Goal: Task Accomplishment & Management: Manage account settings

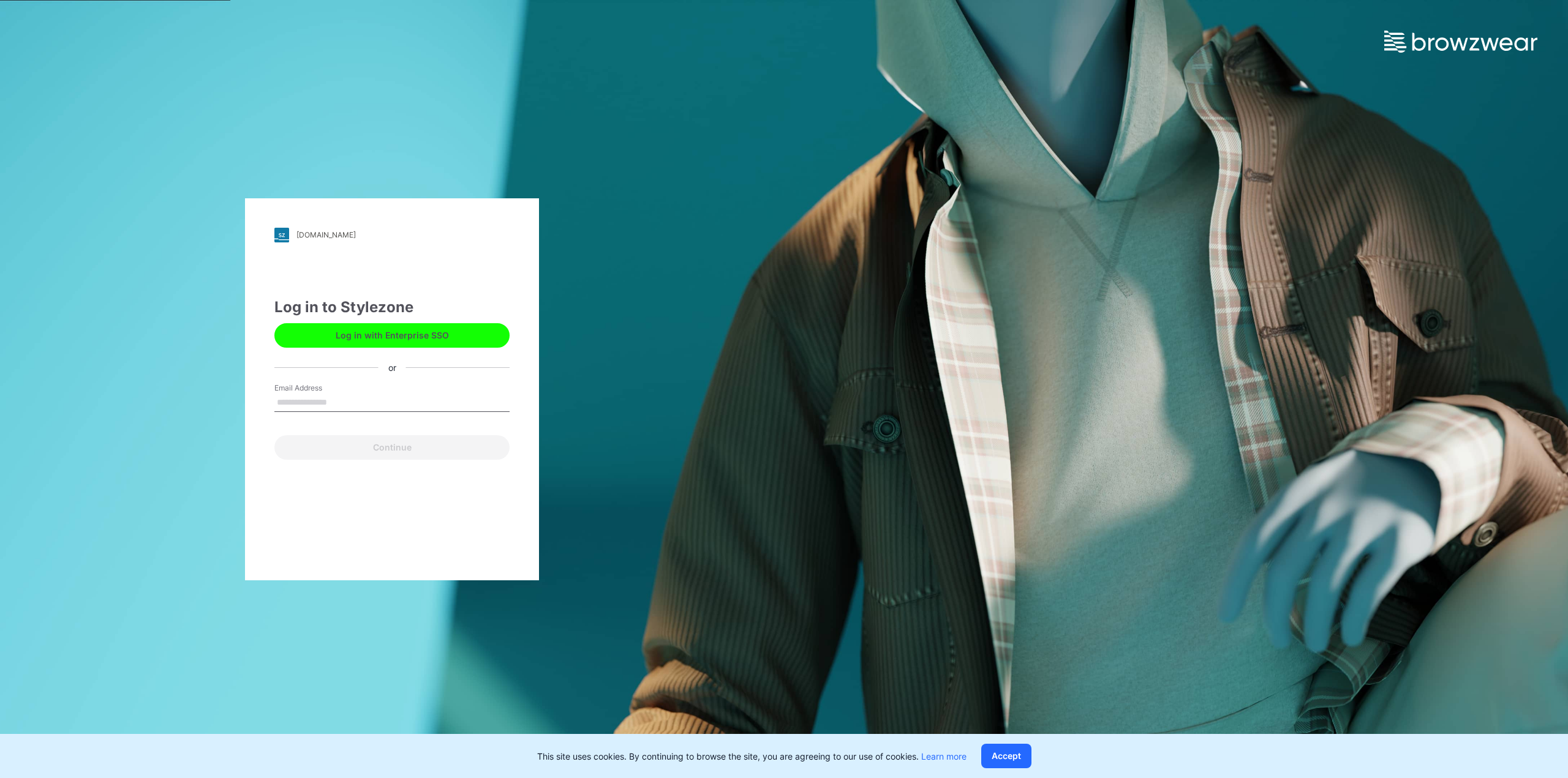
click at [377, 400] on input "Email Address" at bounding box center [392, 403] width 235 height 18
type input "**********"
click at [274, 436] on button "Continue" at bounding box center [392, 448] width 235 height 24
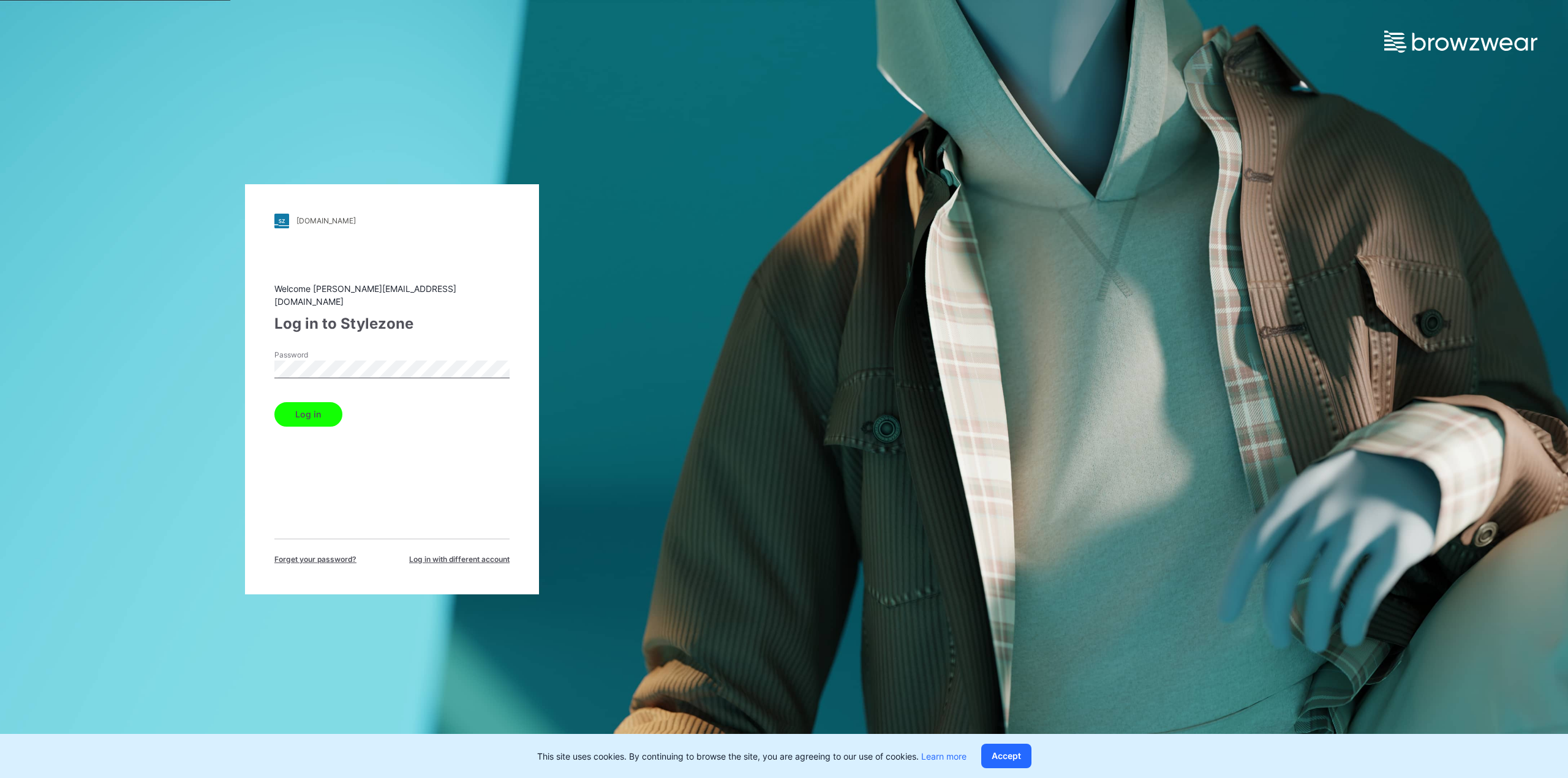
click at [274, 402] on button "Log in" at bounding box center [308, 414] width 68 height 24
click at [309, 411] on button "Log in" at bounding box center [308, 414] width 68 height 24
click at [147, 376] on div "cscbrands.stylezone.com Loading... Welcome joey@tp-inc.com Log in to Stylezone …" at bounding box center [392, 389] width 784 height 778
click at [274, 402] on button "Log in" at bounding box center [308, 414] width 68 height 24
click at [322, 416] on button "Log in" at bounding box center [308, 414] width 68 height 24
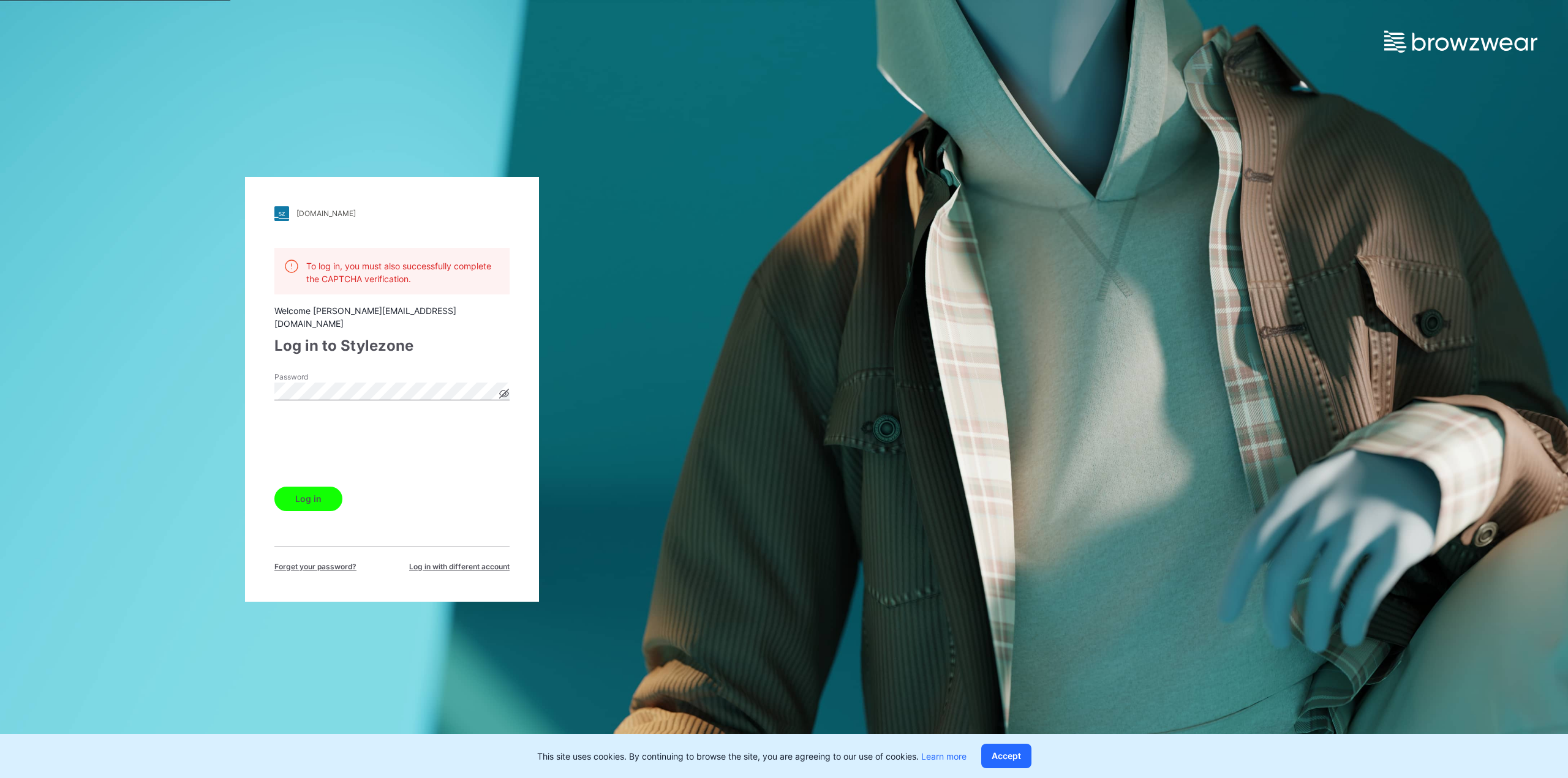
click at [297, 496] on button "Log in" at bounding box center [308, 499] width 68 height 24
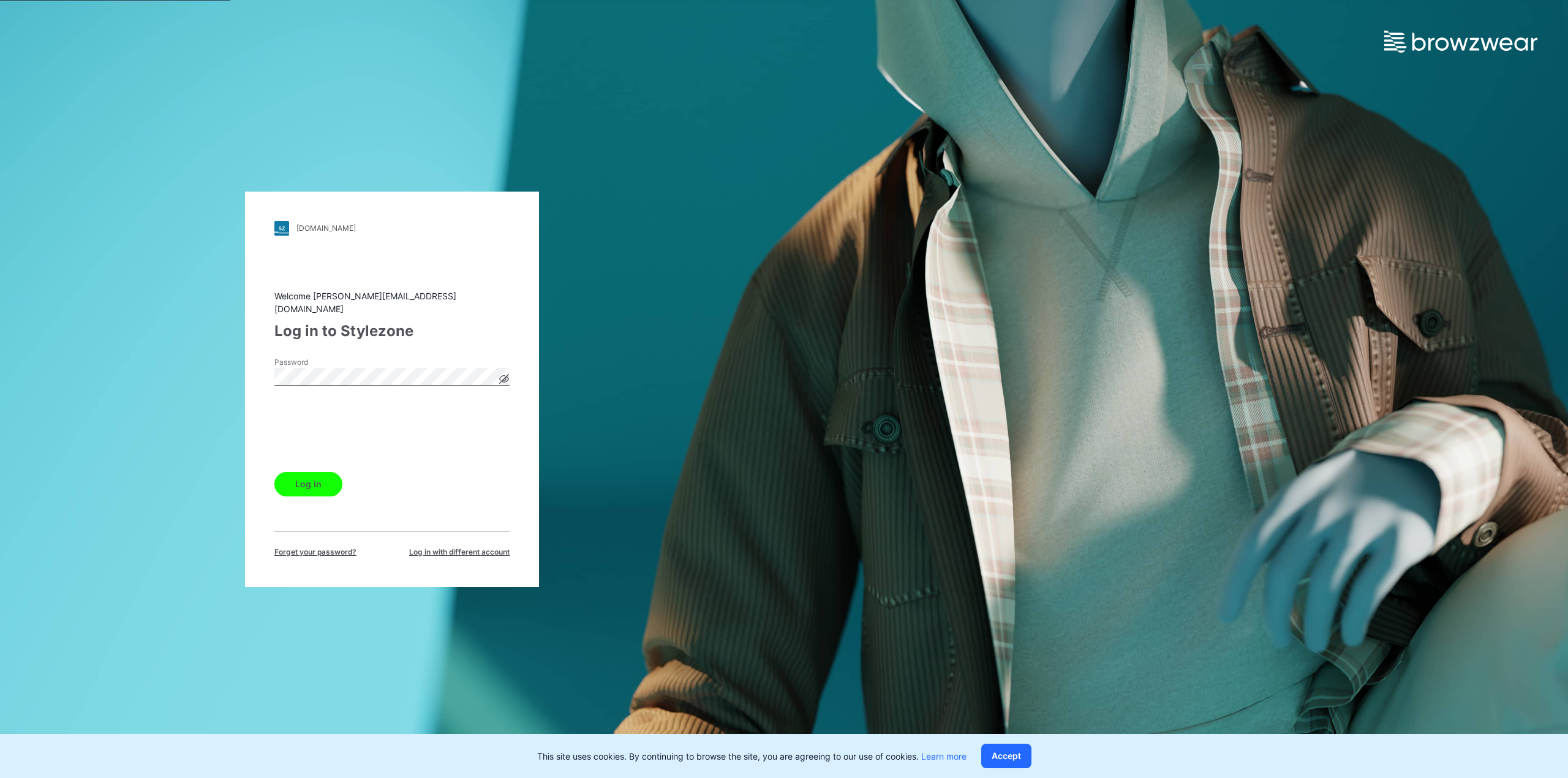
click at [503, 377] on icon at bounding box center [504, 379] width 3 height 3
click at [315, 479] on button "Log in" at bounding box center [308, 484] width 68 height 24
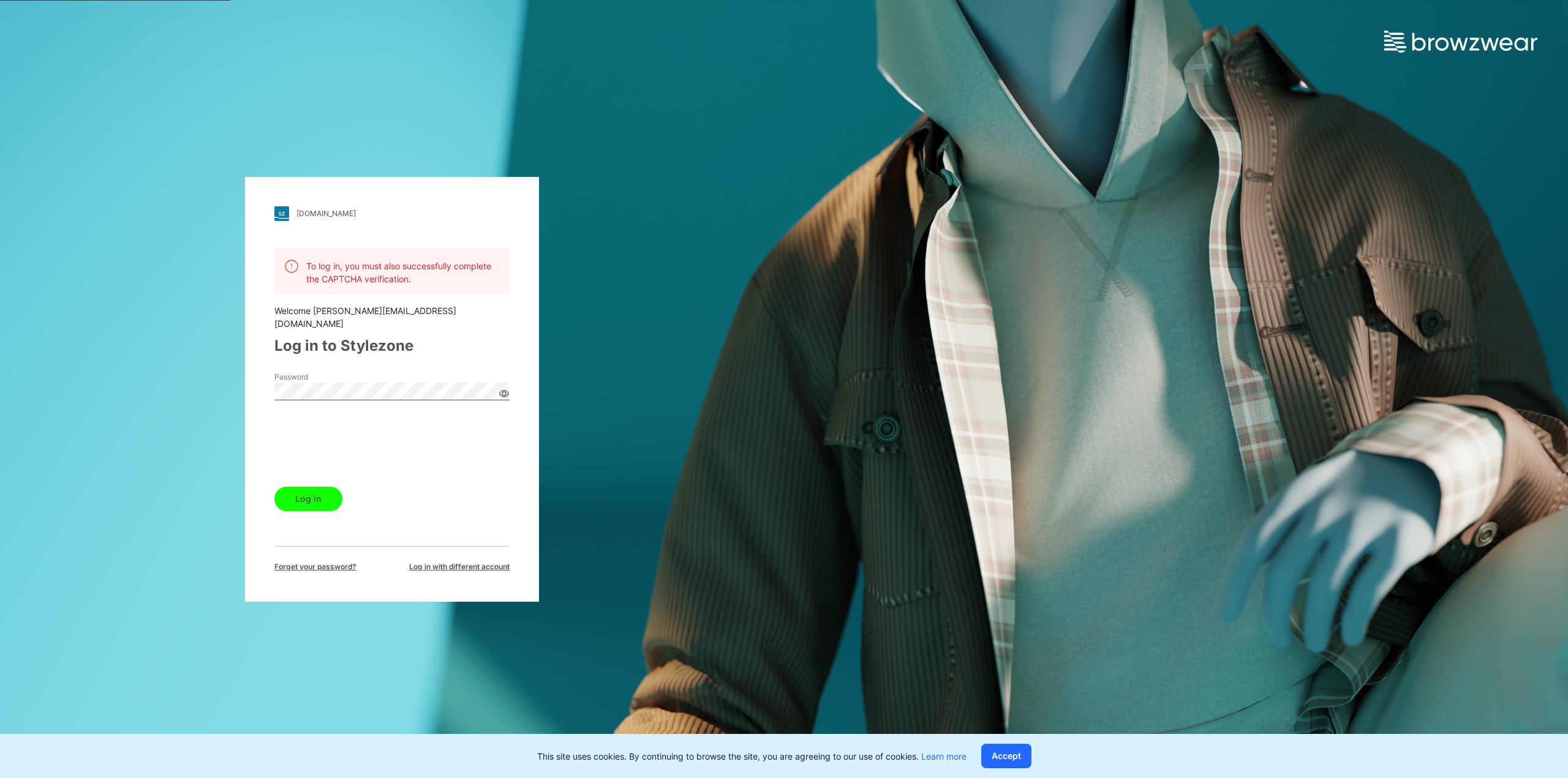
click at [410, 410] on form "**********" at bounding box center [392, 442] width 235 height 140
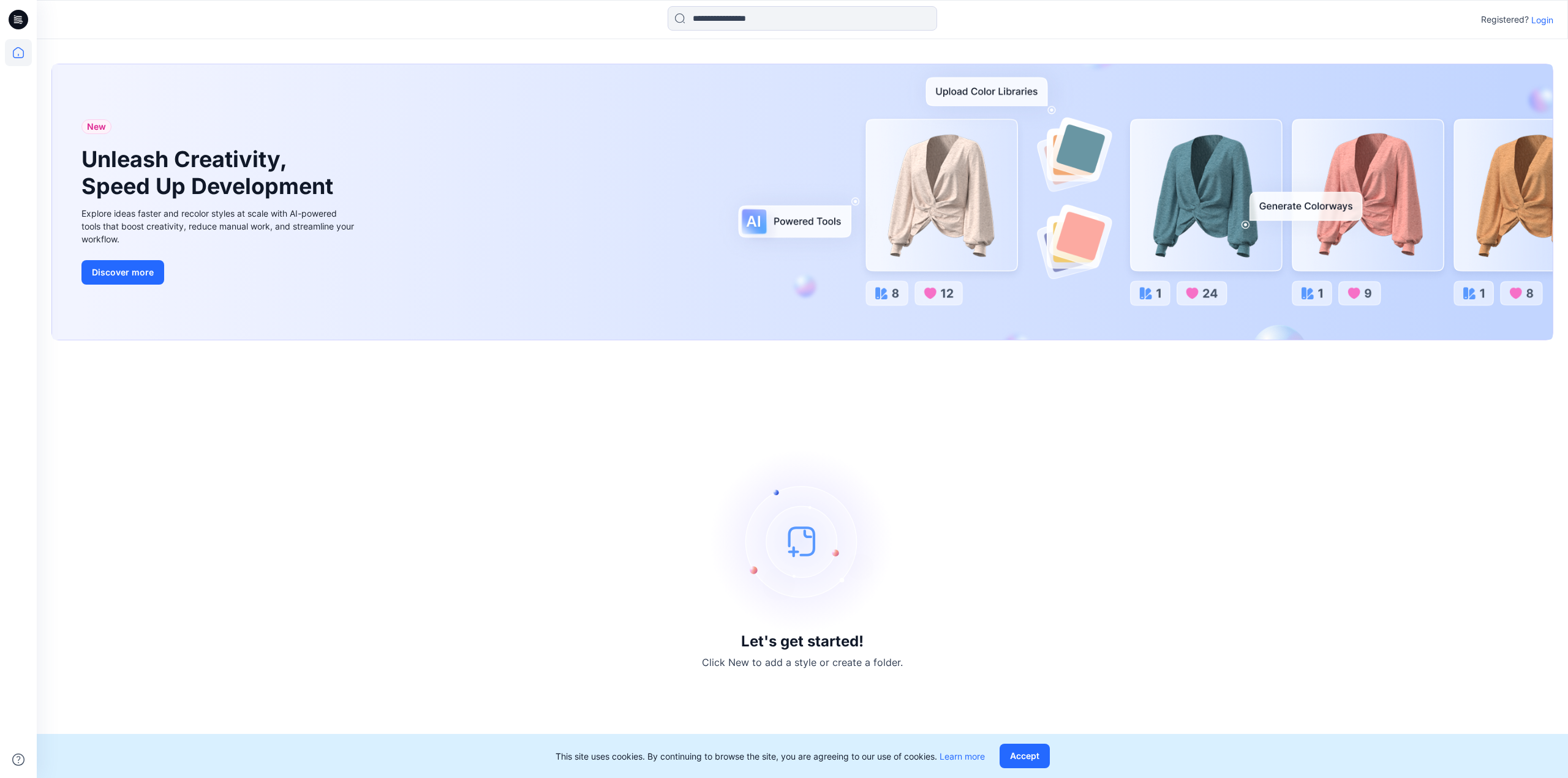
click at [1539, 24] on p "Login" at bounding box center [1542, 20] width 22 height 13
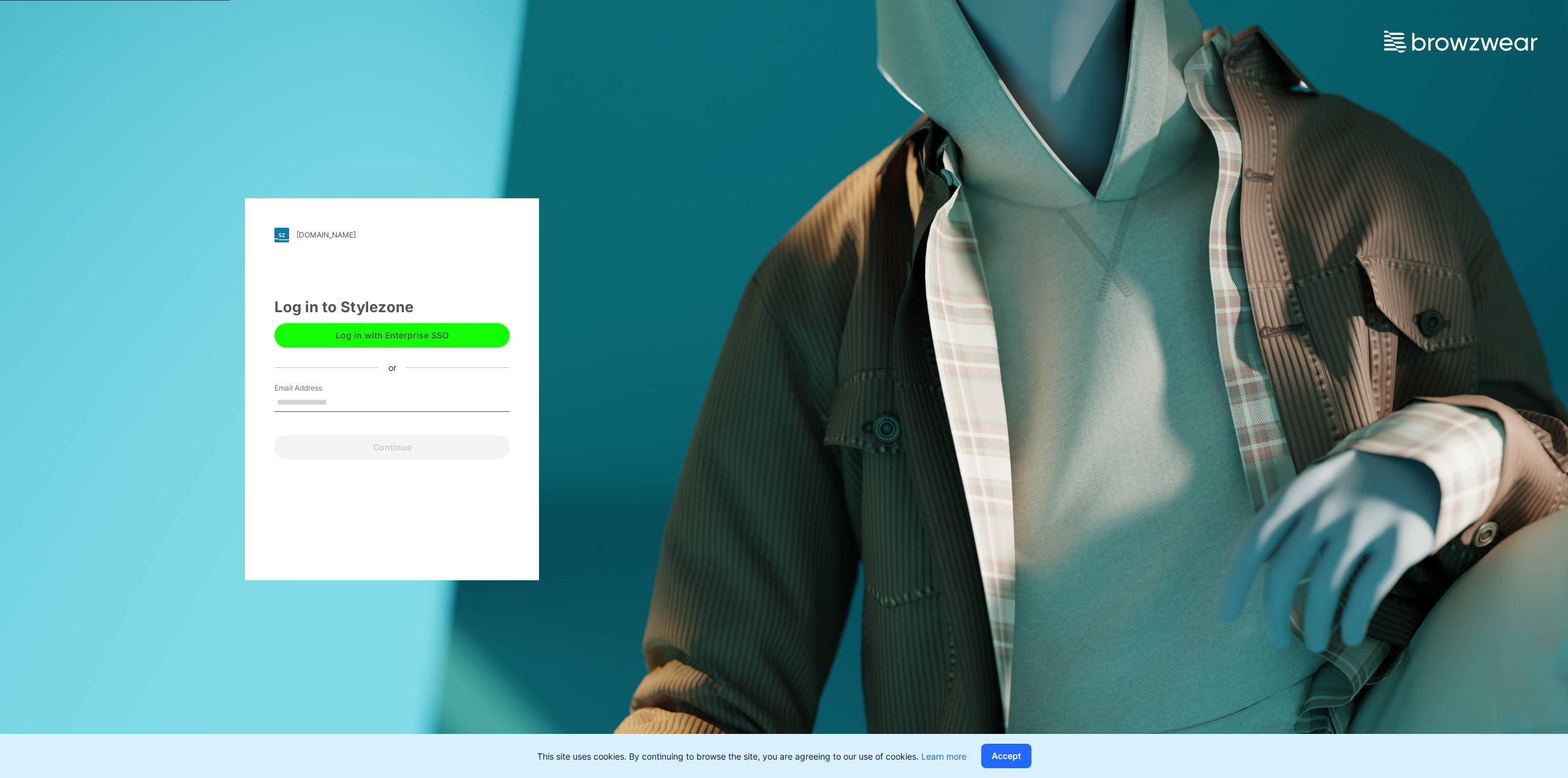
click at [329, 405] on input "Email Address" at bounding box center [392, 403] width 235 height 18
type input "**********"
click at [274, 436] on button "Continue" at bounding box center [392, 448] width 235 height 24
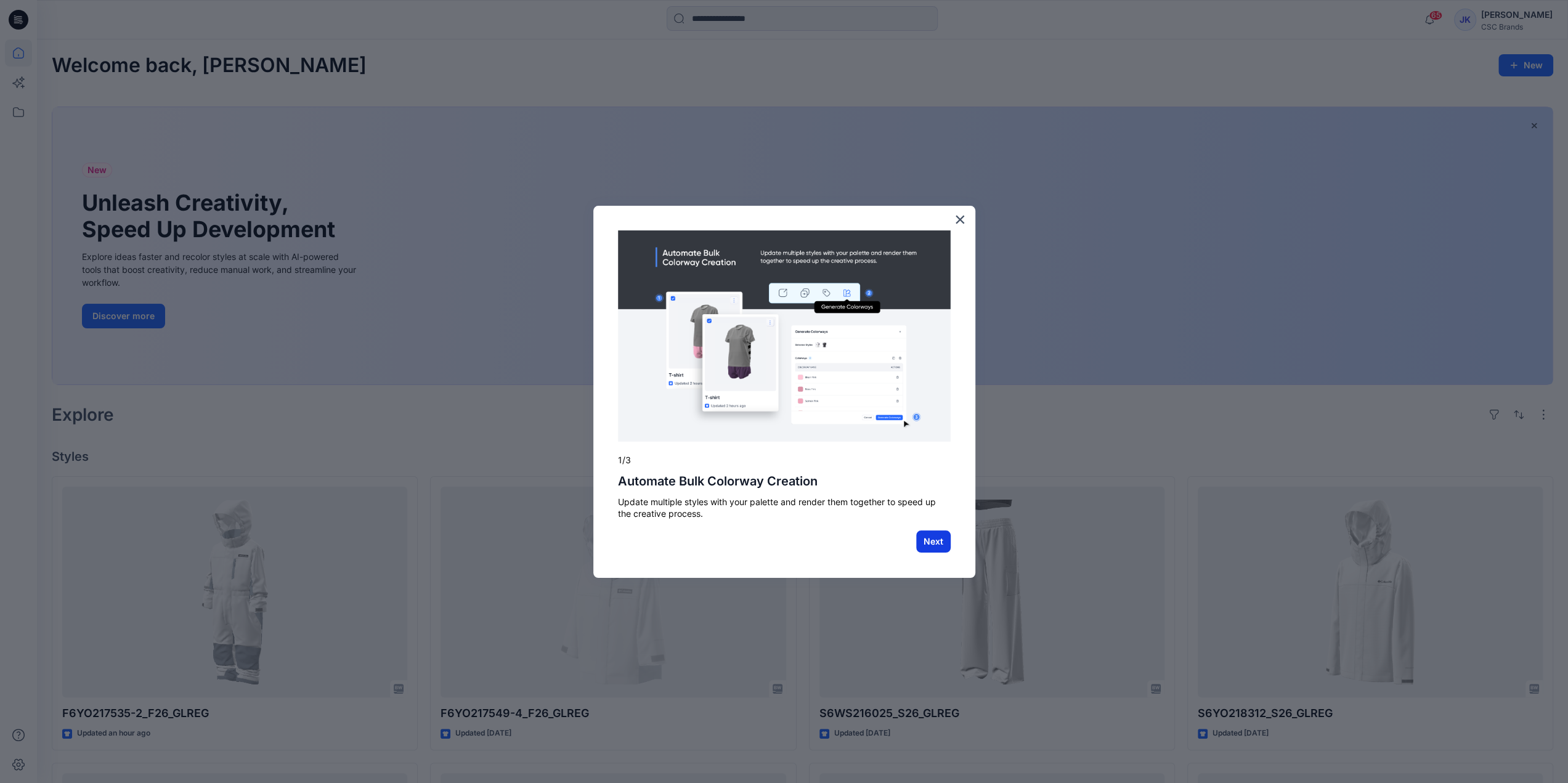
click at [928, 545] on button "Next" at bounding box center [933, 542] width 34 height 22
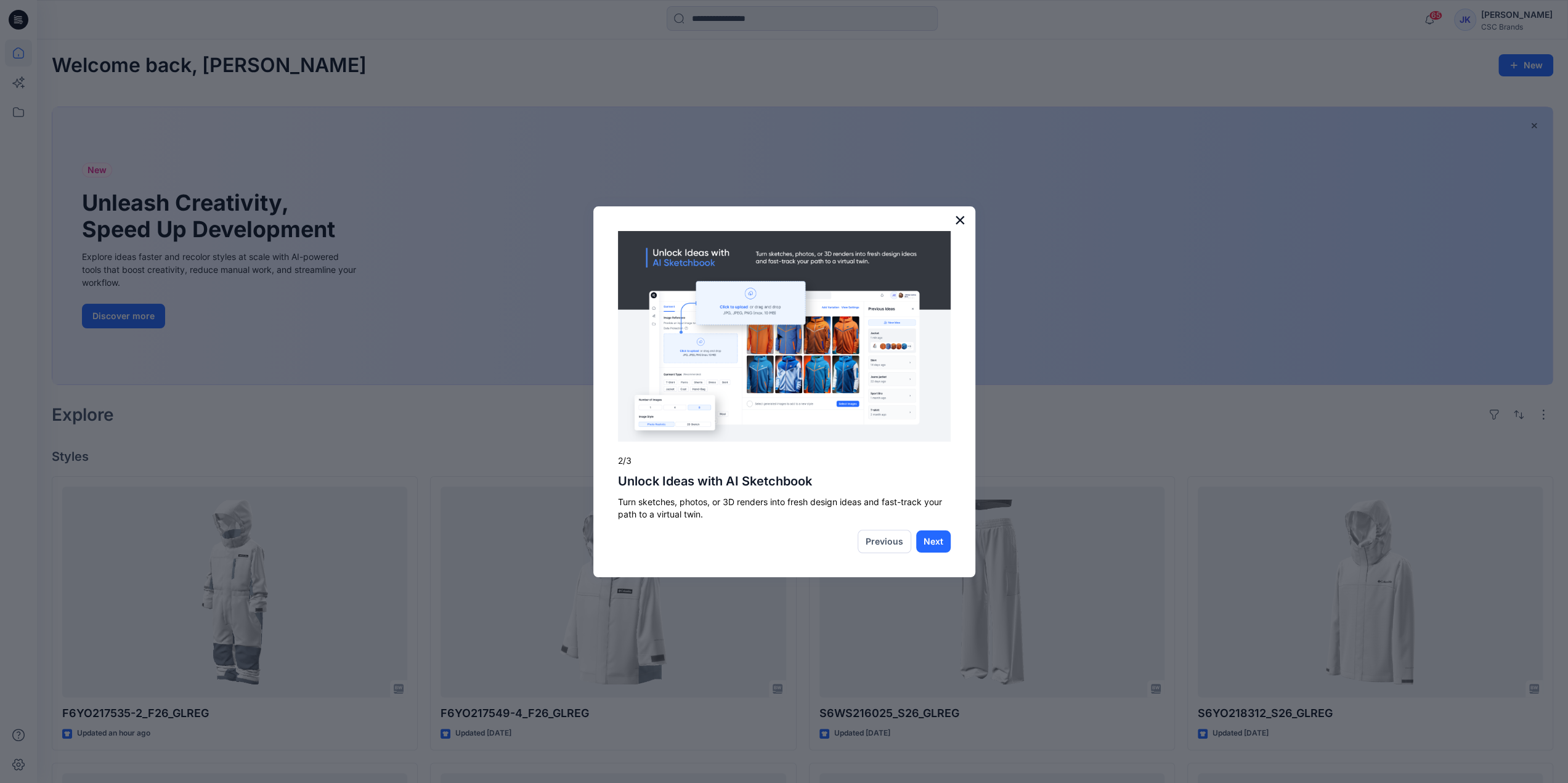
click at [959, 224] on button "×" at bounding box center [960, 220] width 11 height 20
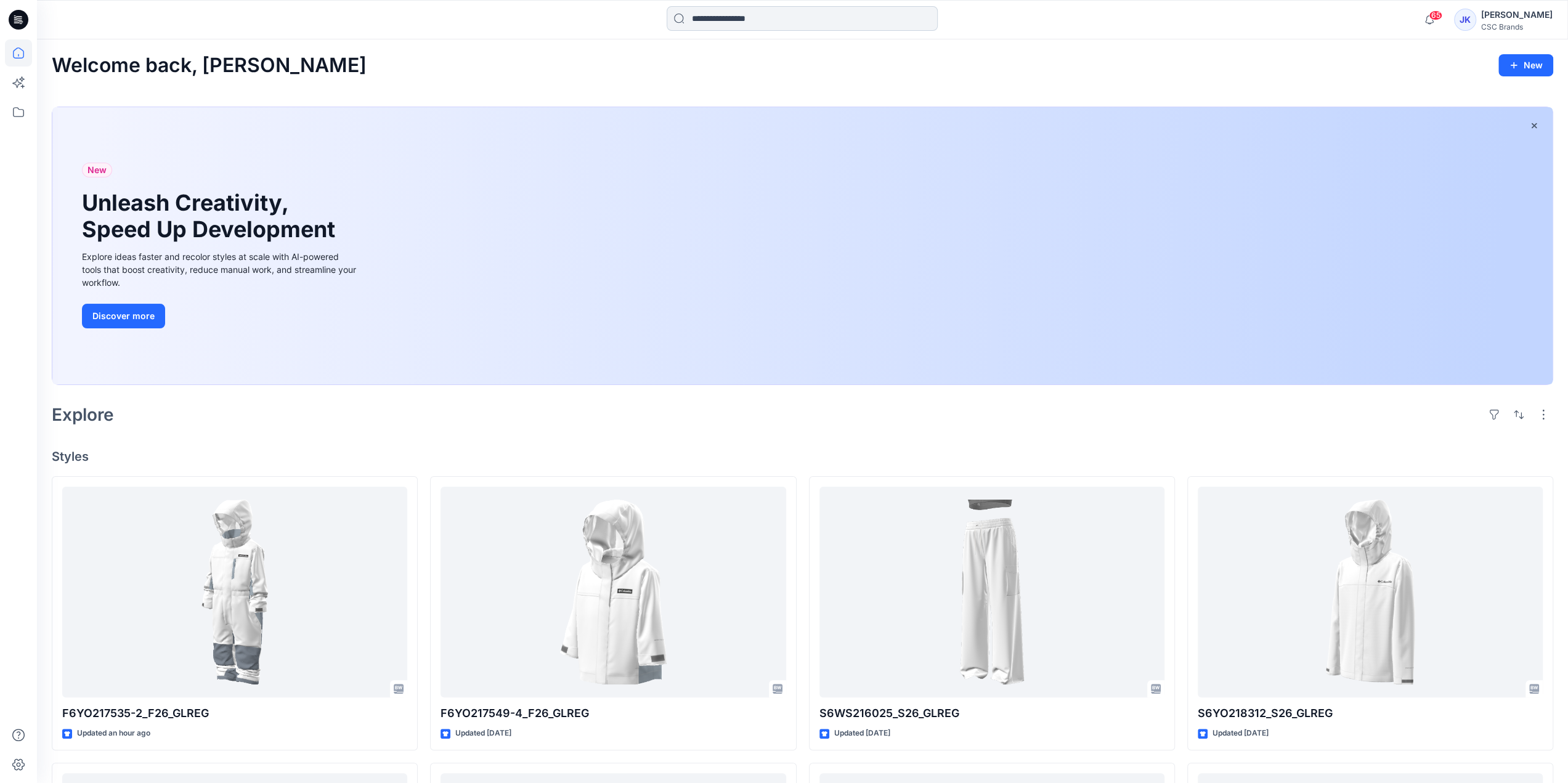
click at [706, 15] on input at bounding box center [802, 18] width 271 height 24
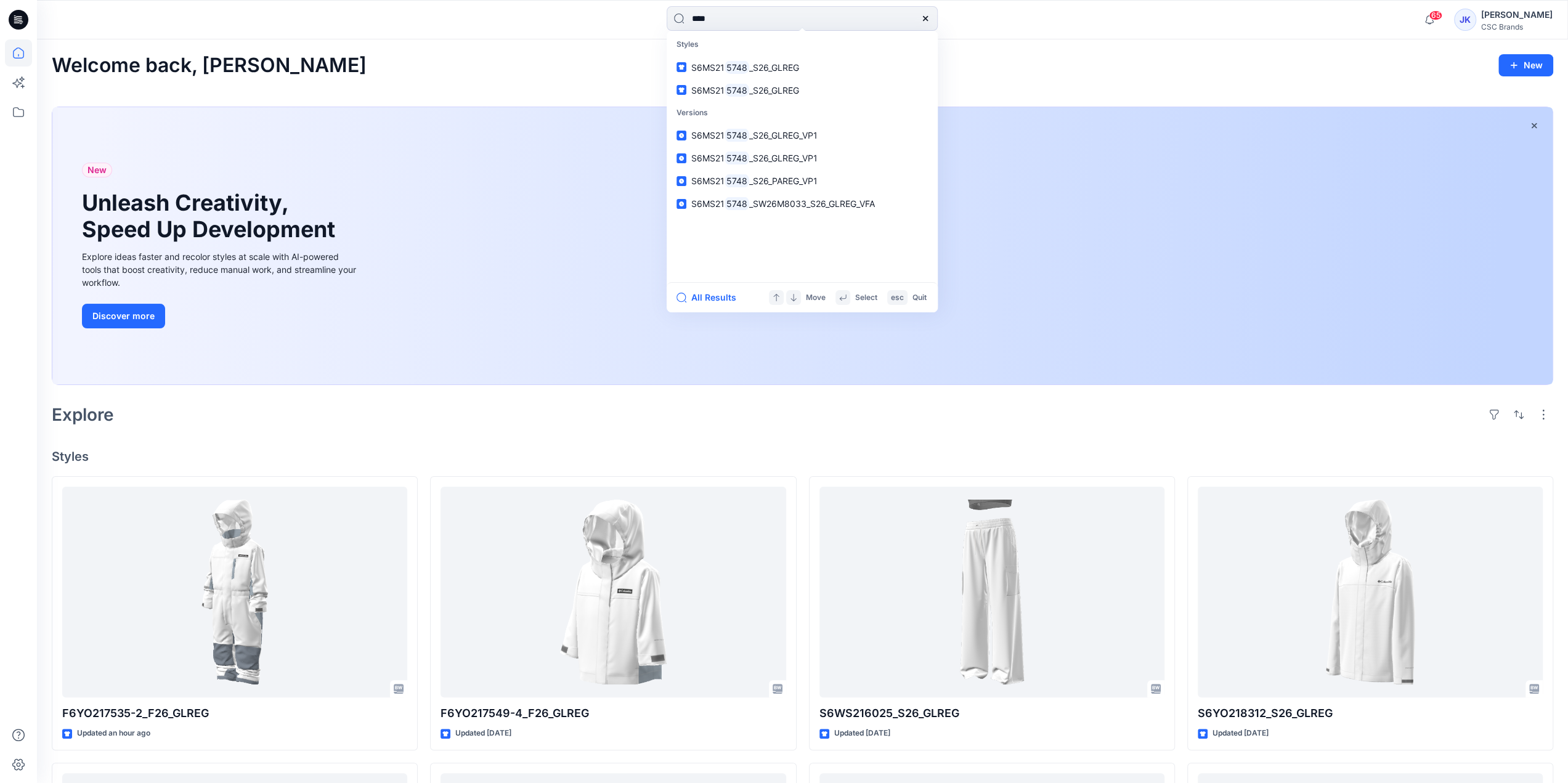
type input "****"
click at [699, 421] on div "Explore" at bounding box center [803, 415] width 1502 height 30
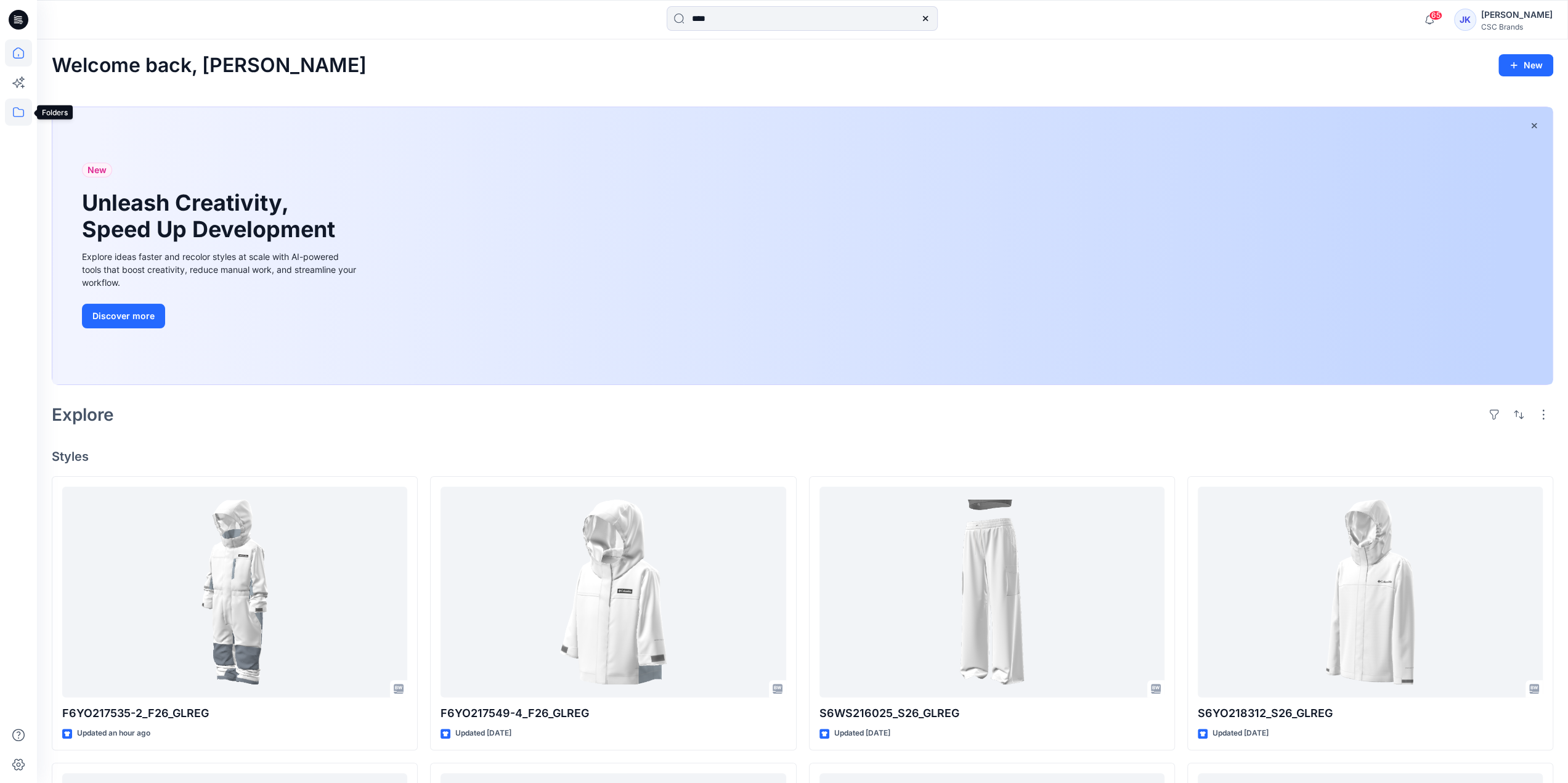
click at [21, 115] on icon at bounding box center [18, 112] width 27 height 27
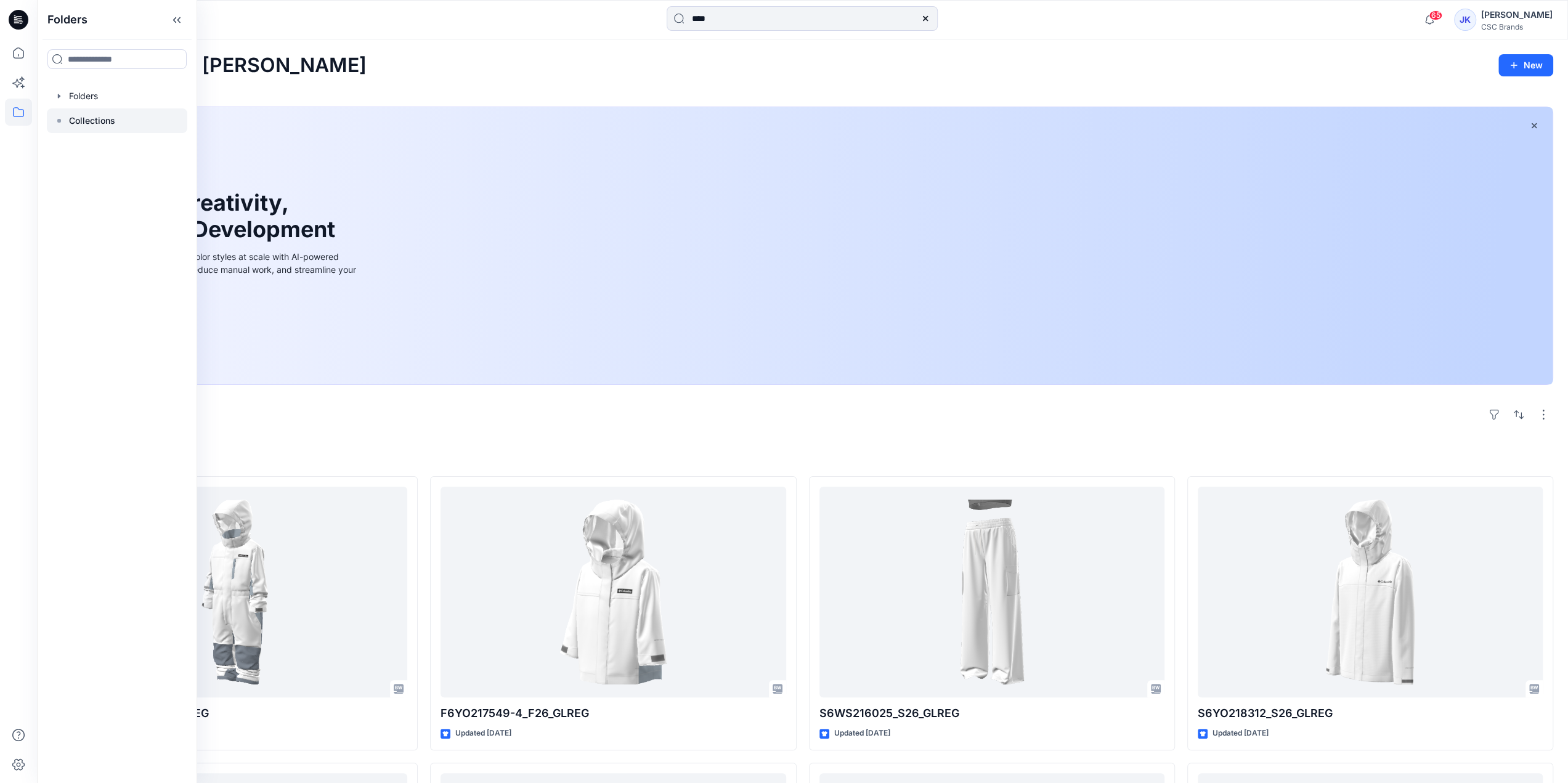
click at [68, 123] on div at bounding box center [117, 121] width 141 height 24
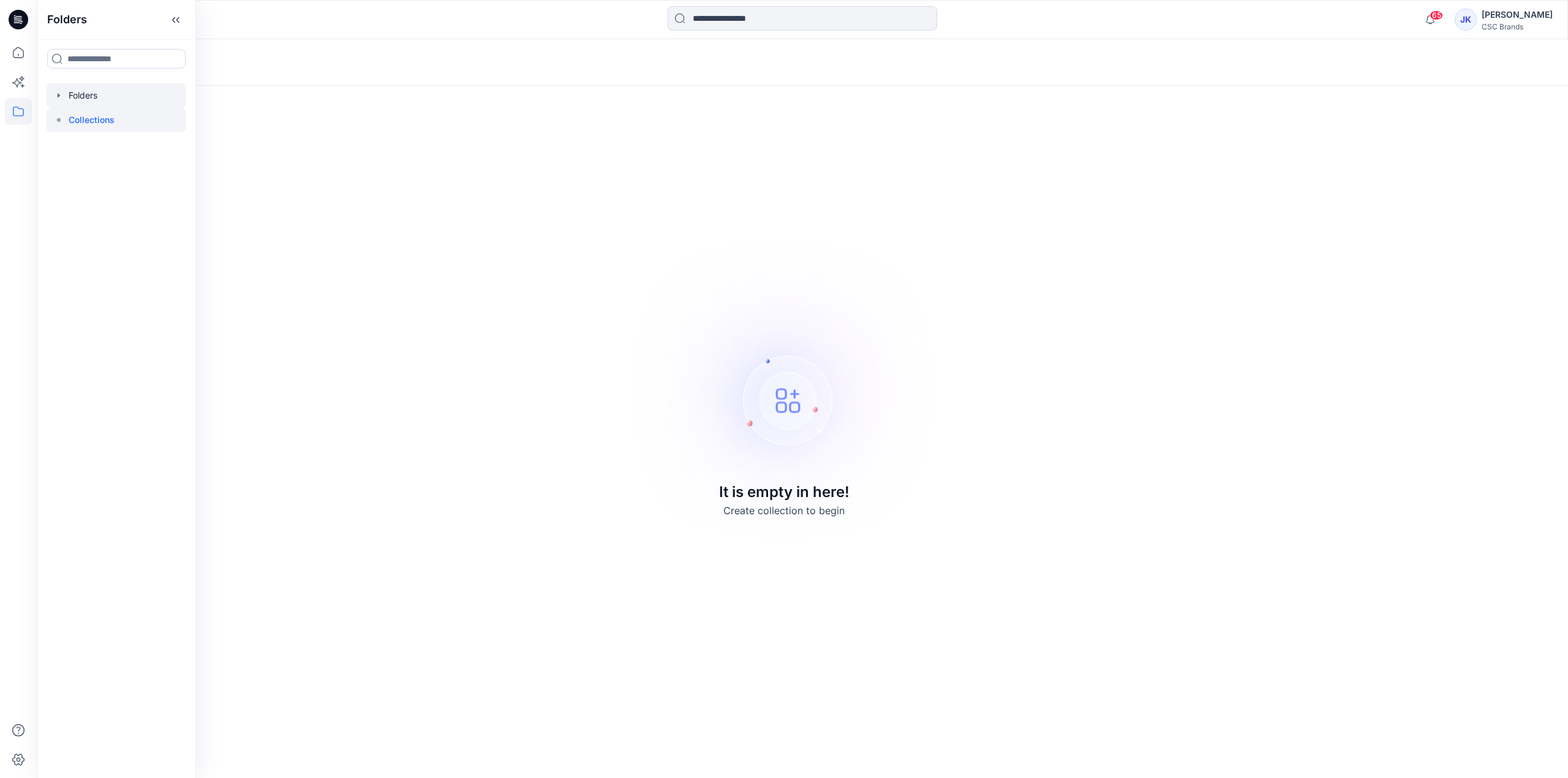
click at [74, 97] on div at bounding box center [116, 96] width 140 height 24
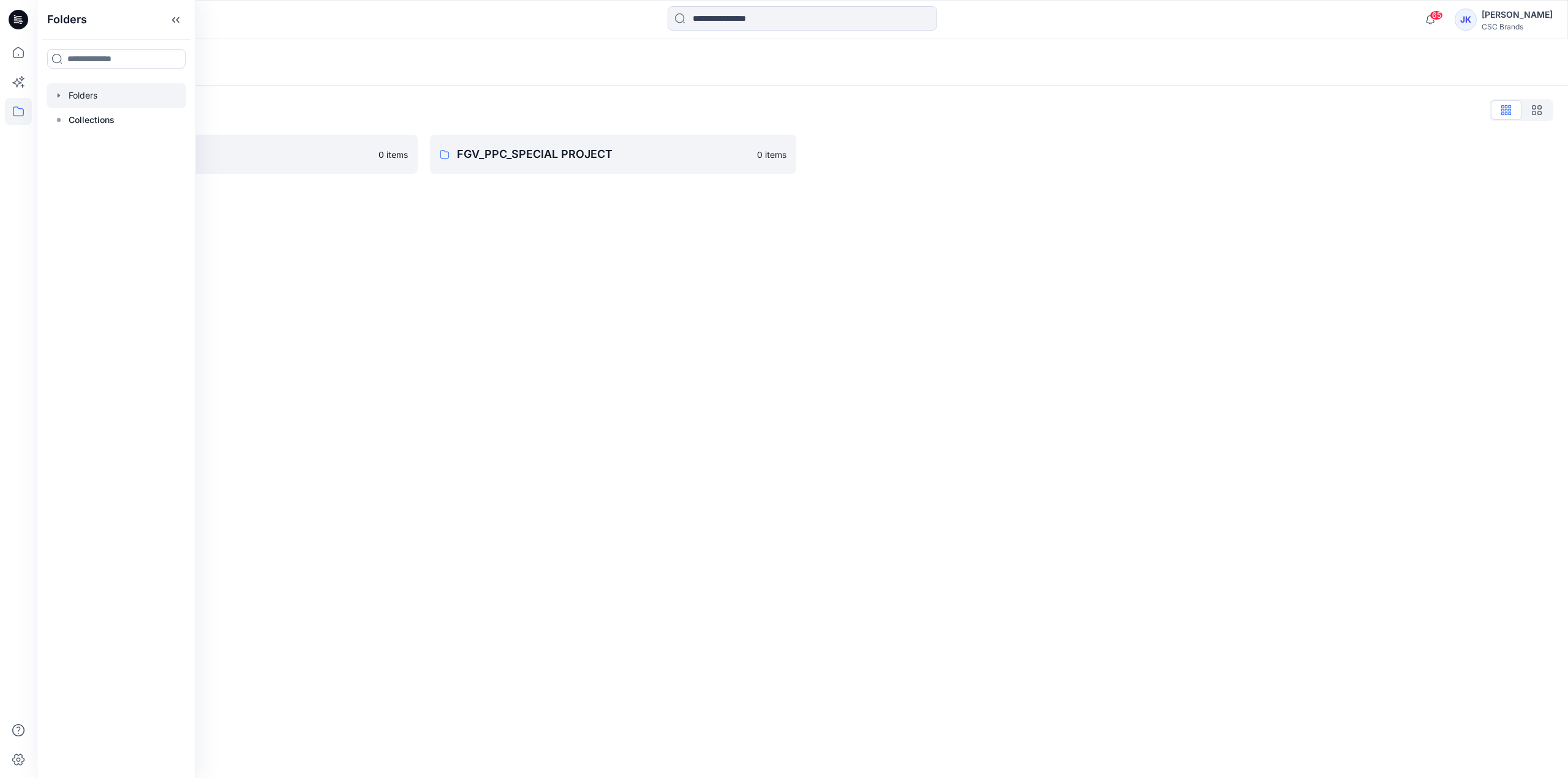
drag, startPoint x: 465, startPoint y: 301, endPoint x: 411, endPoint y: 227, distance: 91.6
click at [465, 301] on div "Folders Folders List FGV_PPC_PPI_PPM 0 items FGV_PPC_SPECIAL PROJECT 0 items" at bounding box center [802, 409] width 1532 height 739
click at [169, 150] on p "FGV_PPC_PPI_PPM" at bounding box center [225, 154] width 293 height 17
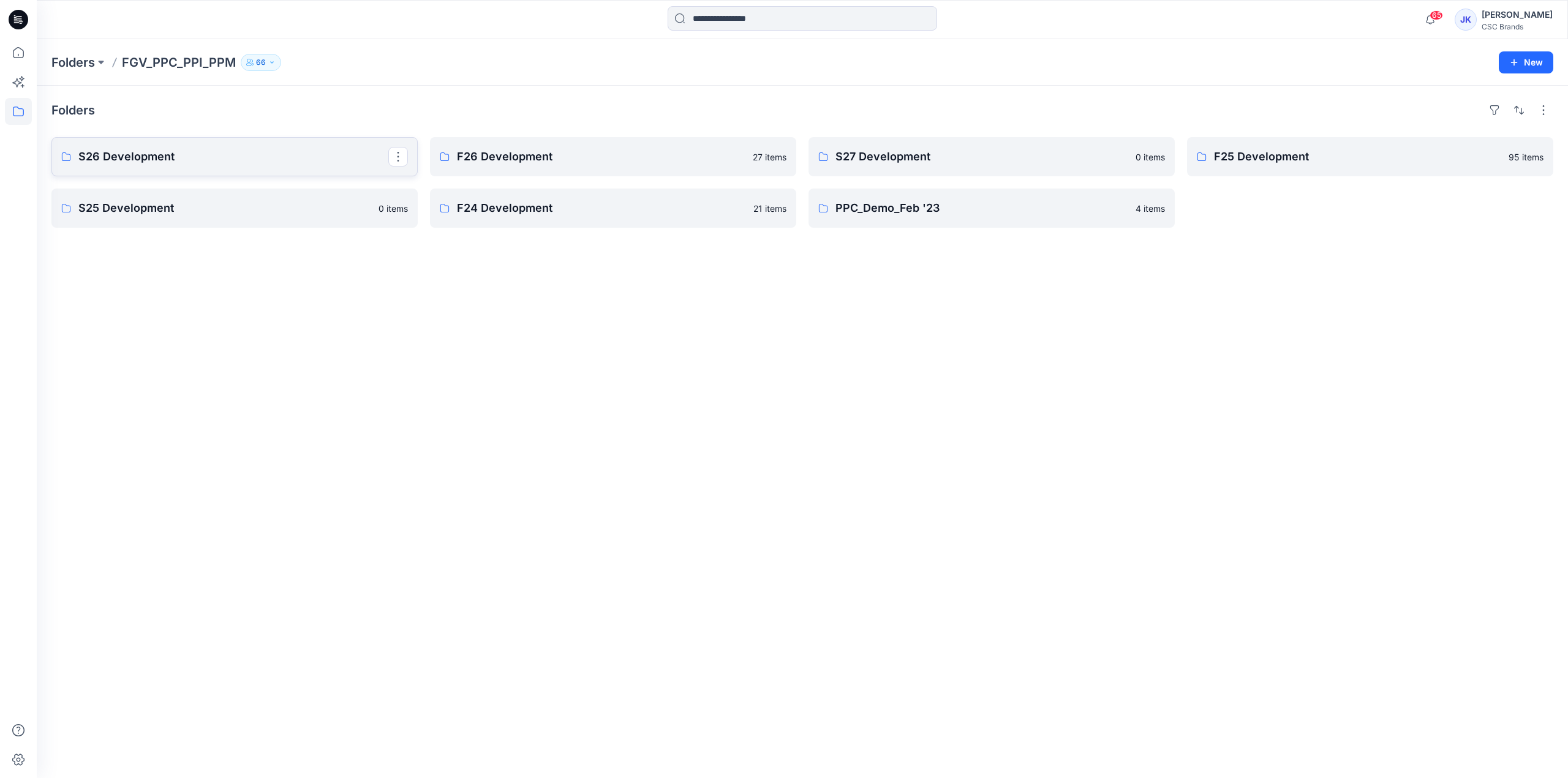
click at [376, 154] on p "S26 Development" at bounding box center [233, 156] width 310 height 17
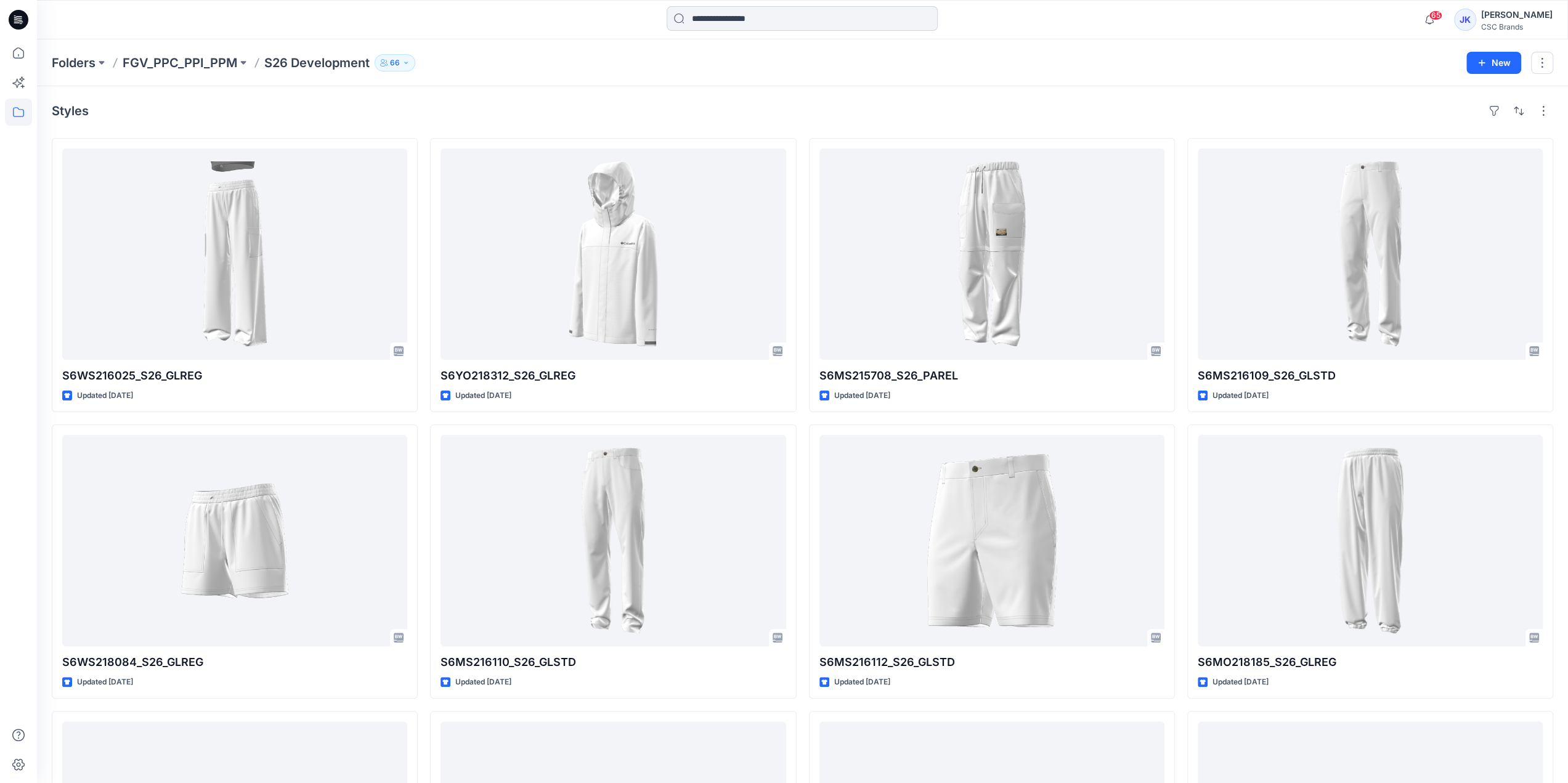
click at [818, 22] on input at bounding box center [802, 18] width 271 height 24
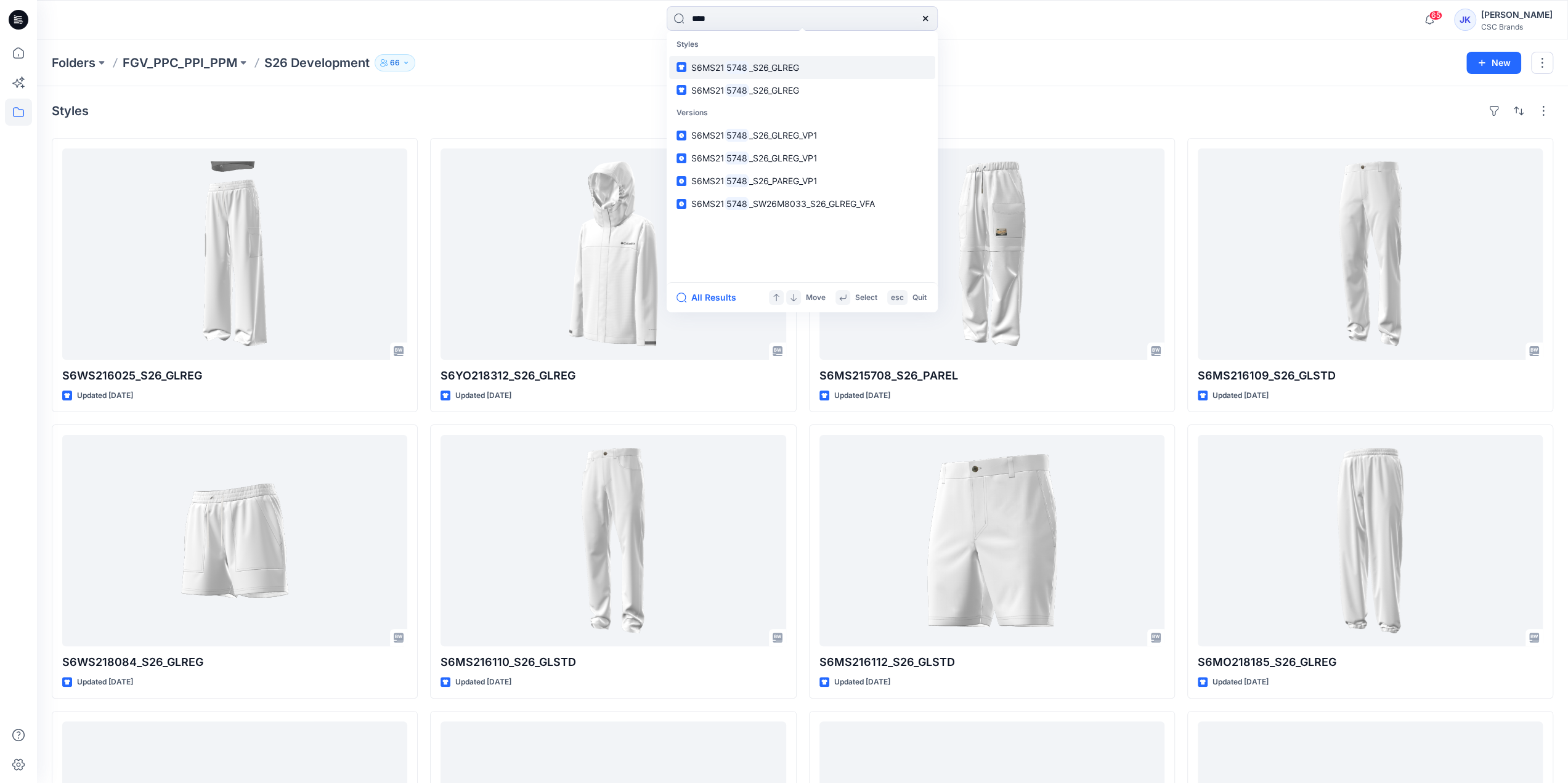
type input "****"
click at [811, 70] on link "S6MS21 5748 _S26_GLREG" at bounding box center [802, 67] width 267 height 23
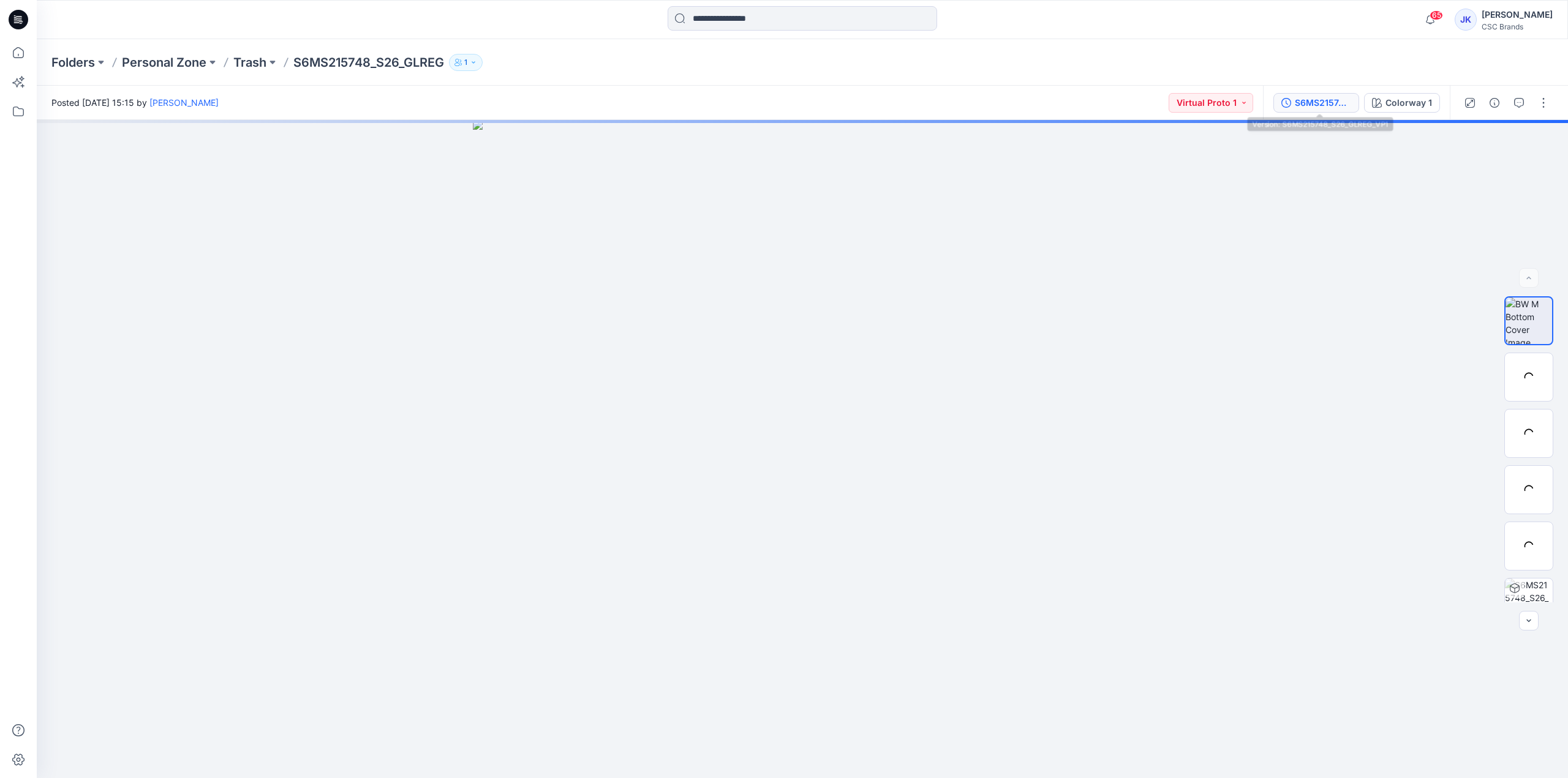
click at [1314, 103] on div "S6MS215748_S26_GLREG_VP1" at bounding box center [1323, 103] width 56 height 14
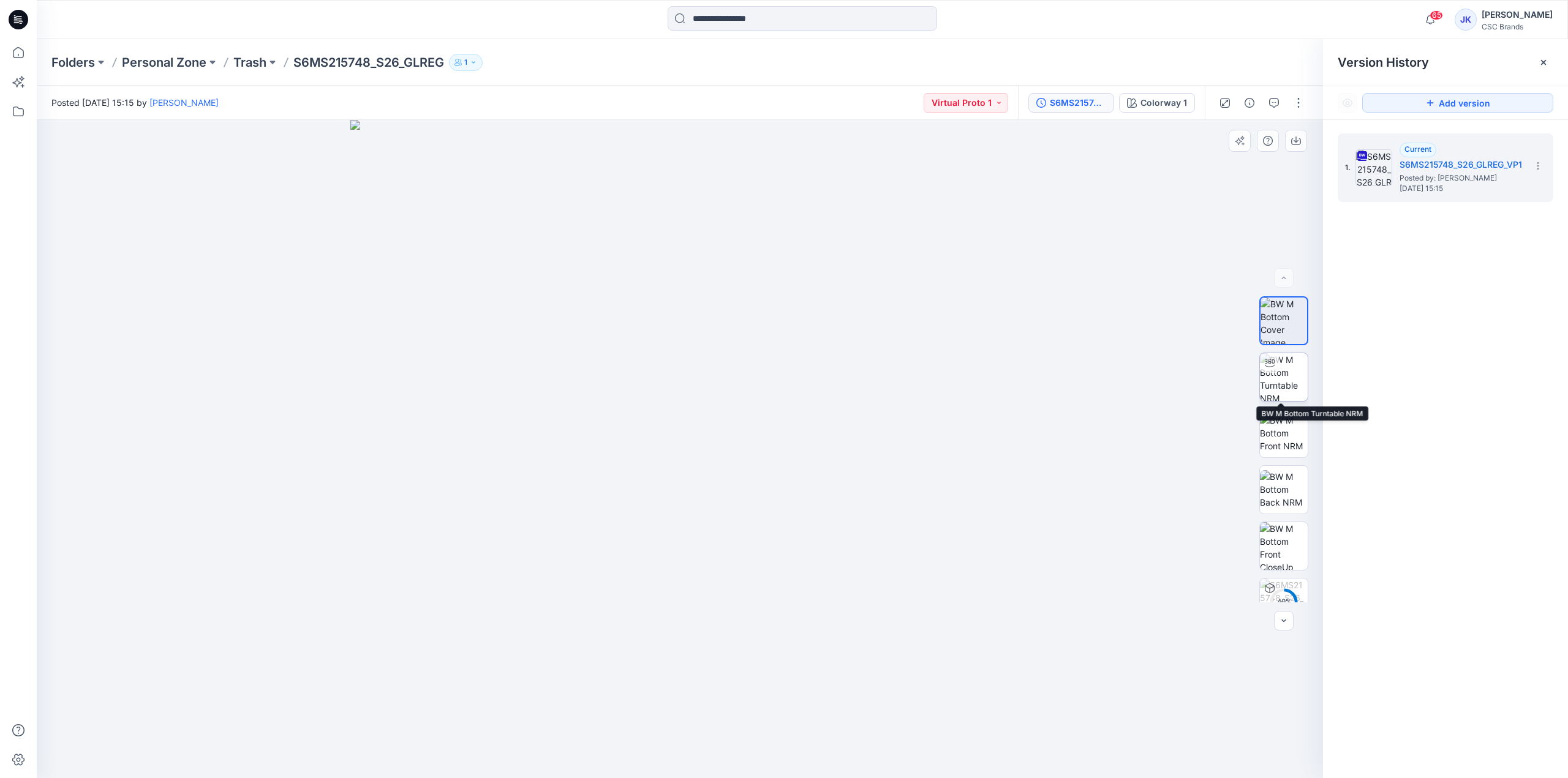
click at [1279, 377] on img at bounding box center [1284, 377] width 48 height 48
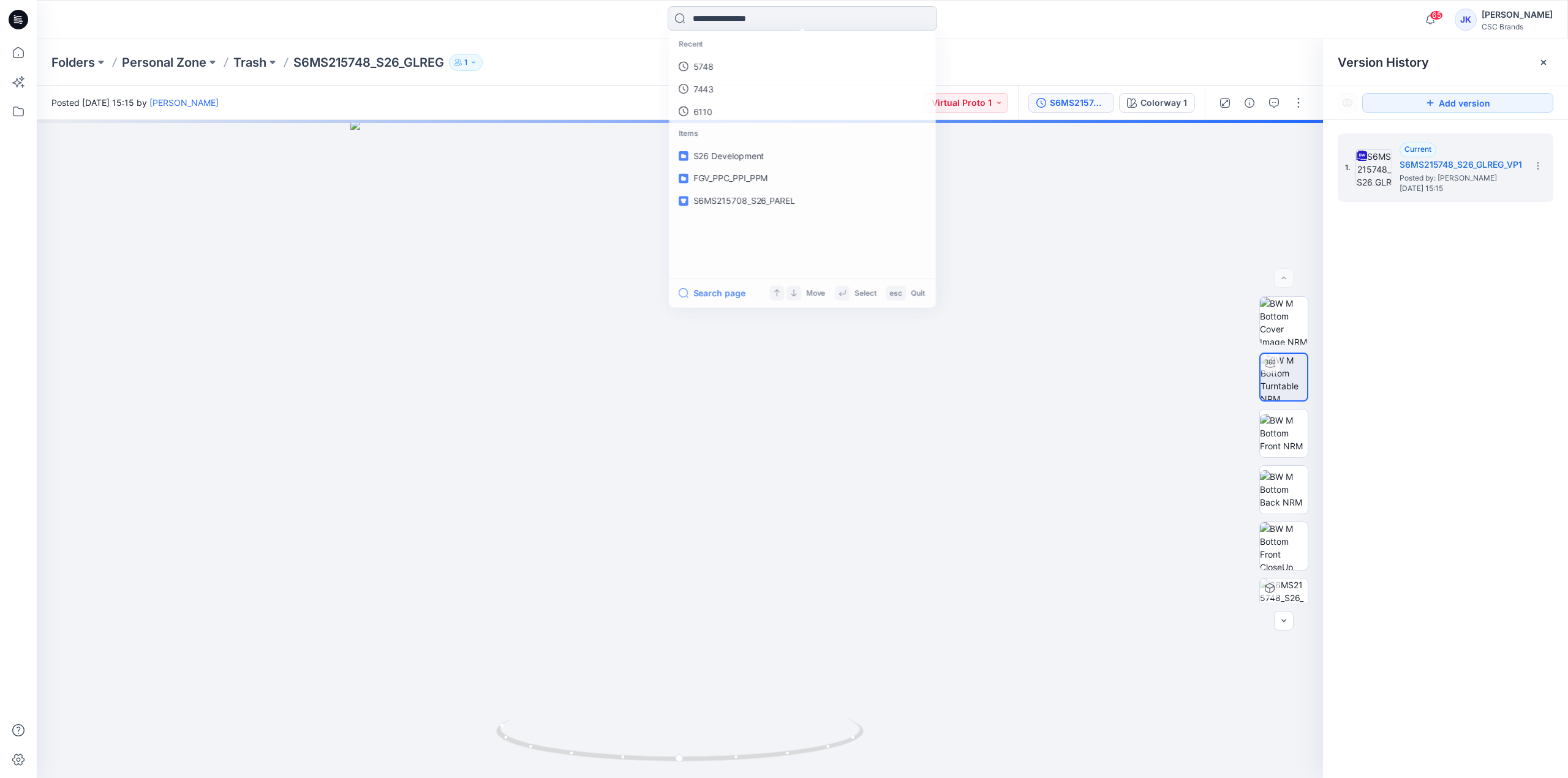
click at [785, 15] on input at bounding box center [802, 18] width 270 height 24
click at [87, 61] on p "Folders" at bounding box center [73, 62] width 43 height 17
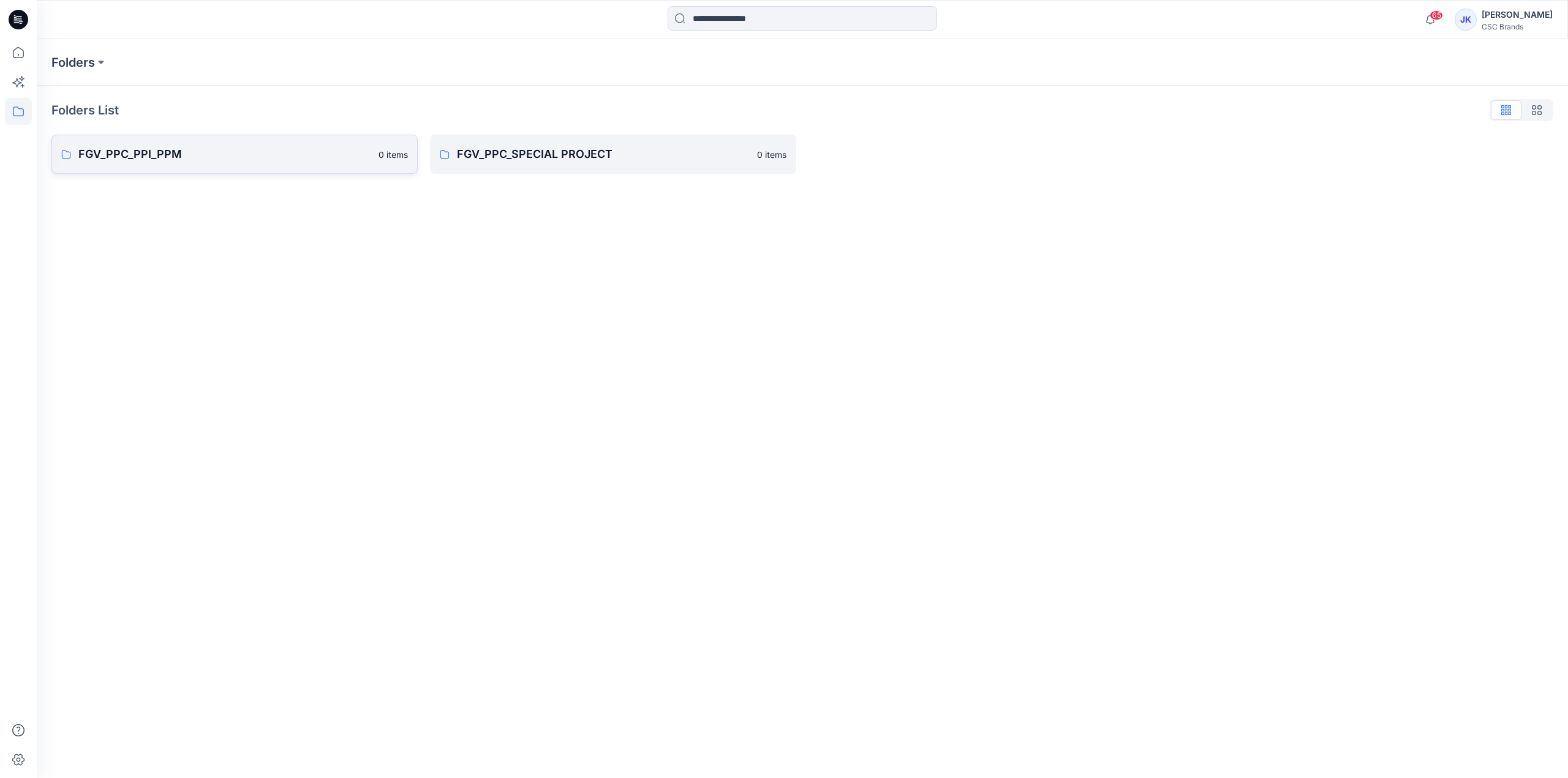
click at [164, 162] on p "FGV_PPC_PPI_PPM" at bounding box center [225, 154] width 293 height 17
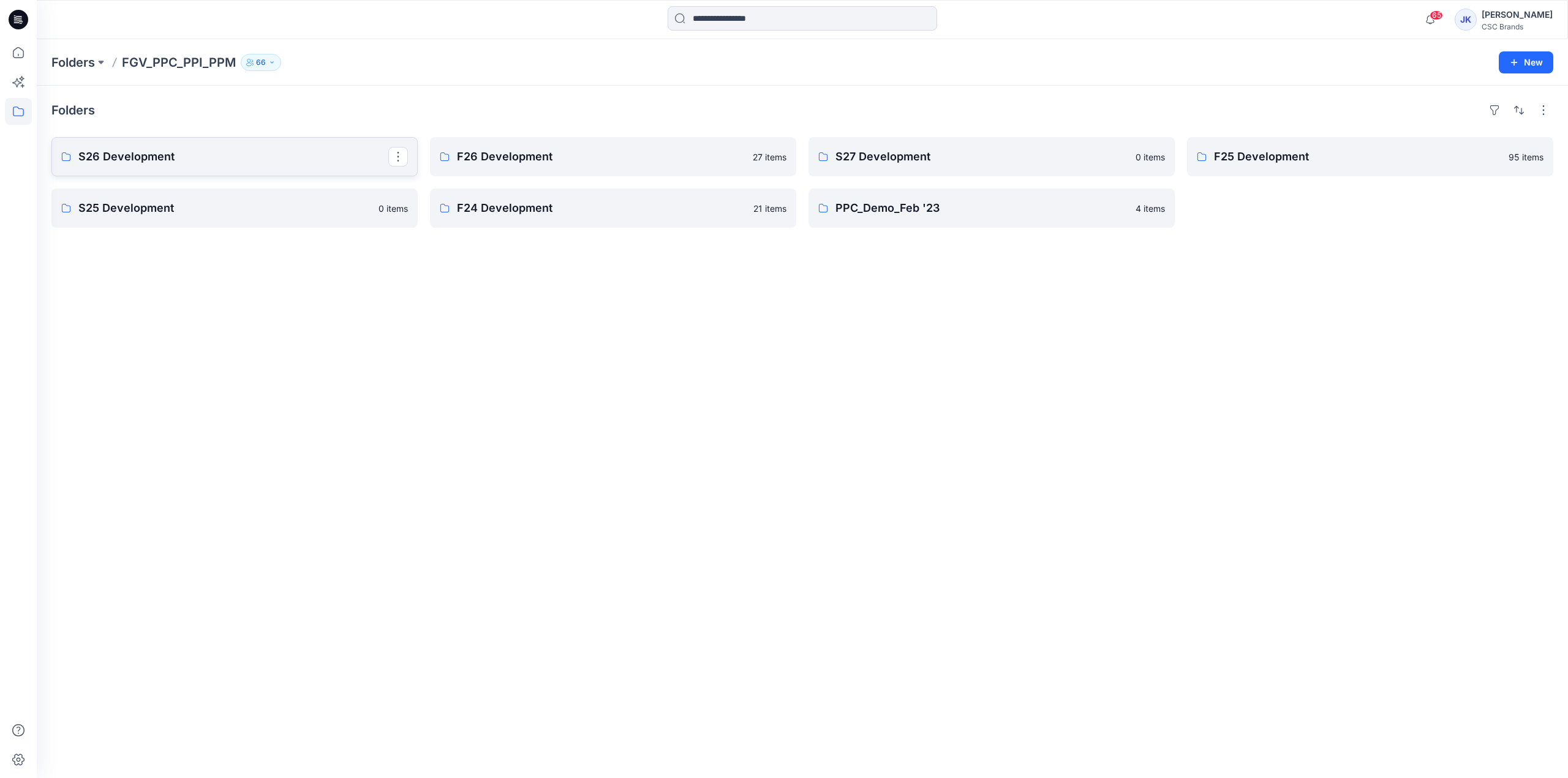
click at [236, 146] on link "S26 Development" at bounding box center [235, 157] width 366 height 39
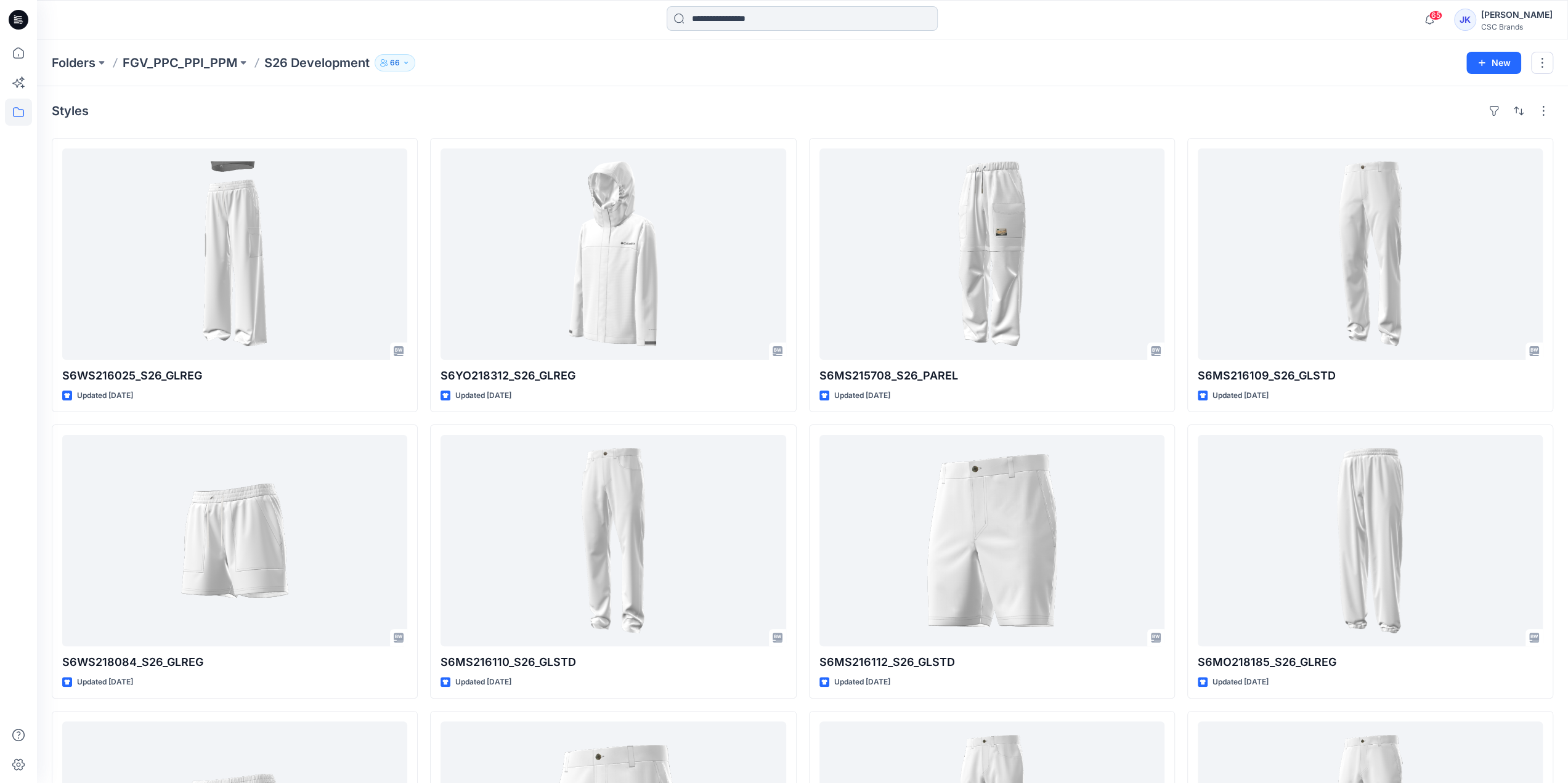
click at [805, 20] on input at bounding box center [802, 18] width 271 height 24
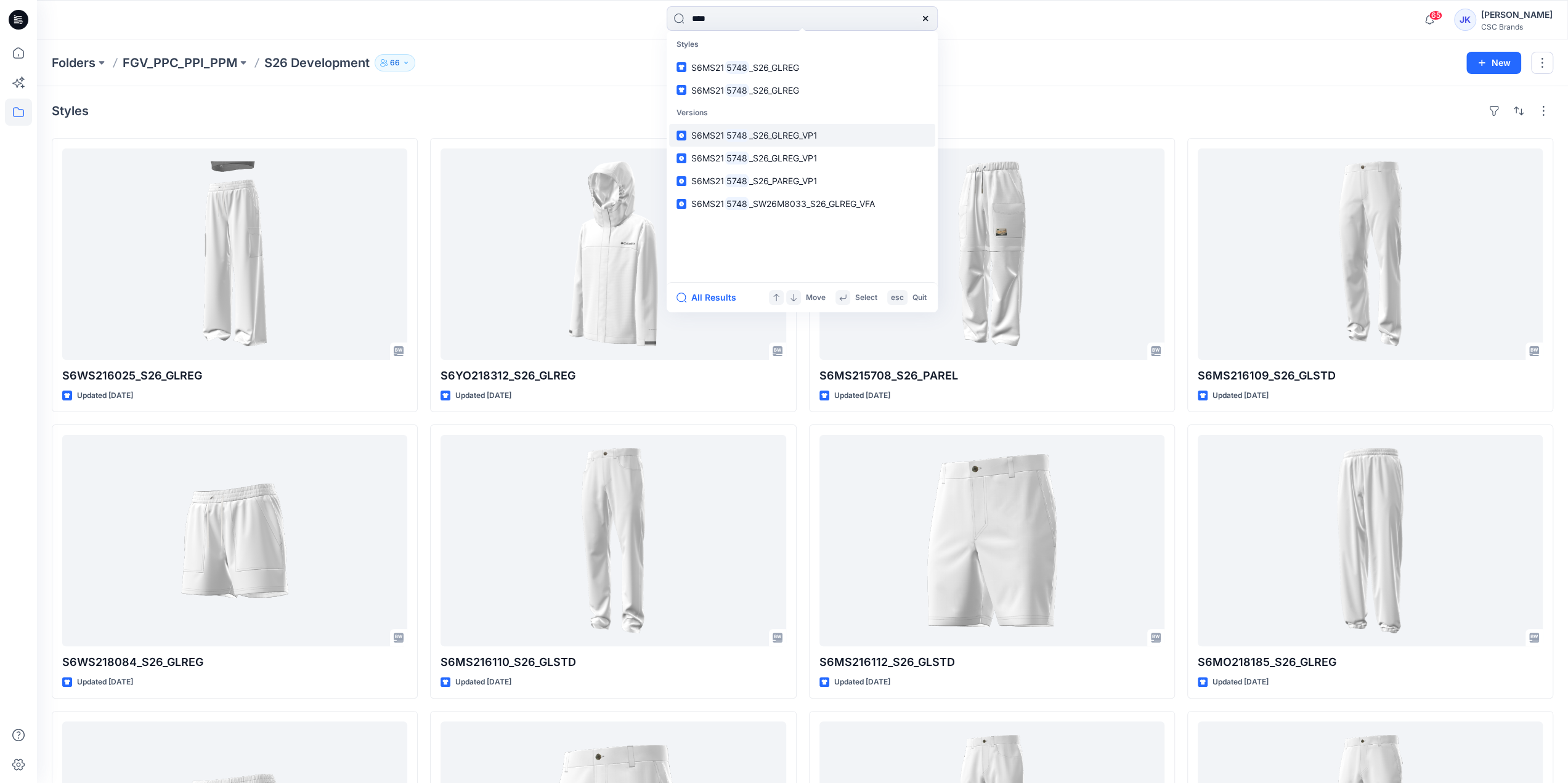
type input "****"
click at [812, 132] on span "_S26_GLREG_VP1" at bounding box center [784, 135] width 69 height 11
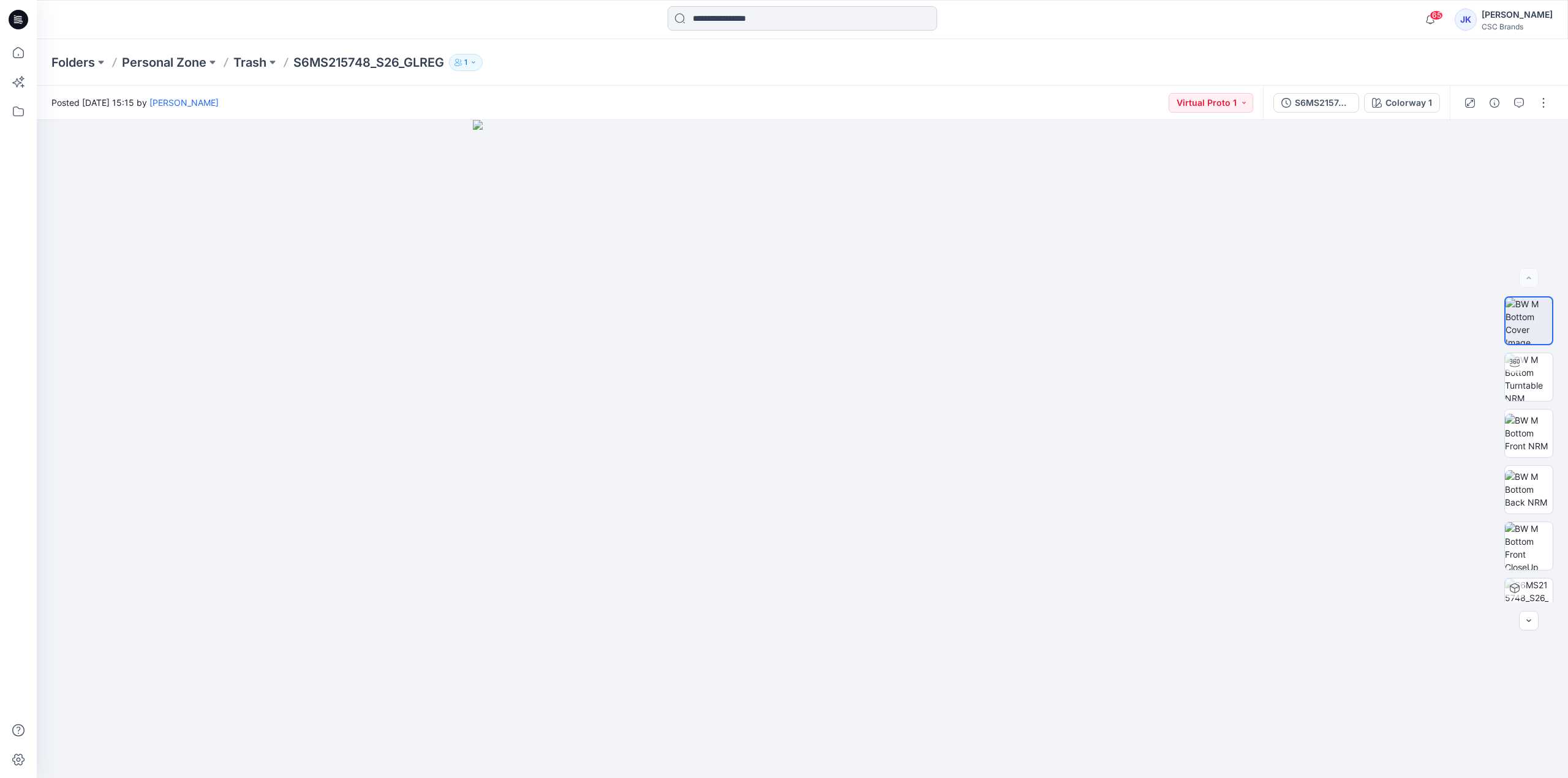
click at [741, 29] on input at bounding box center [802, 18] width 270 height 24
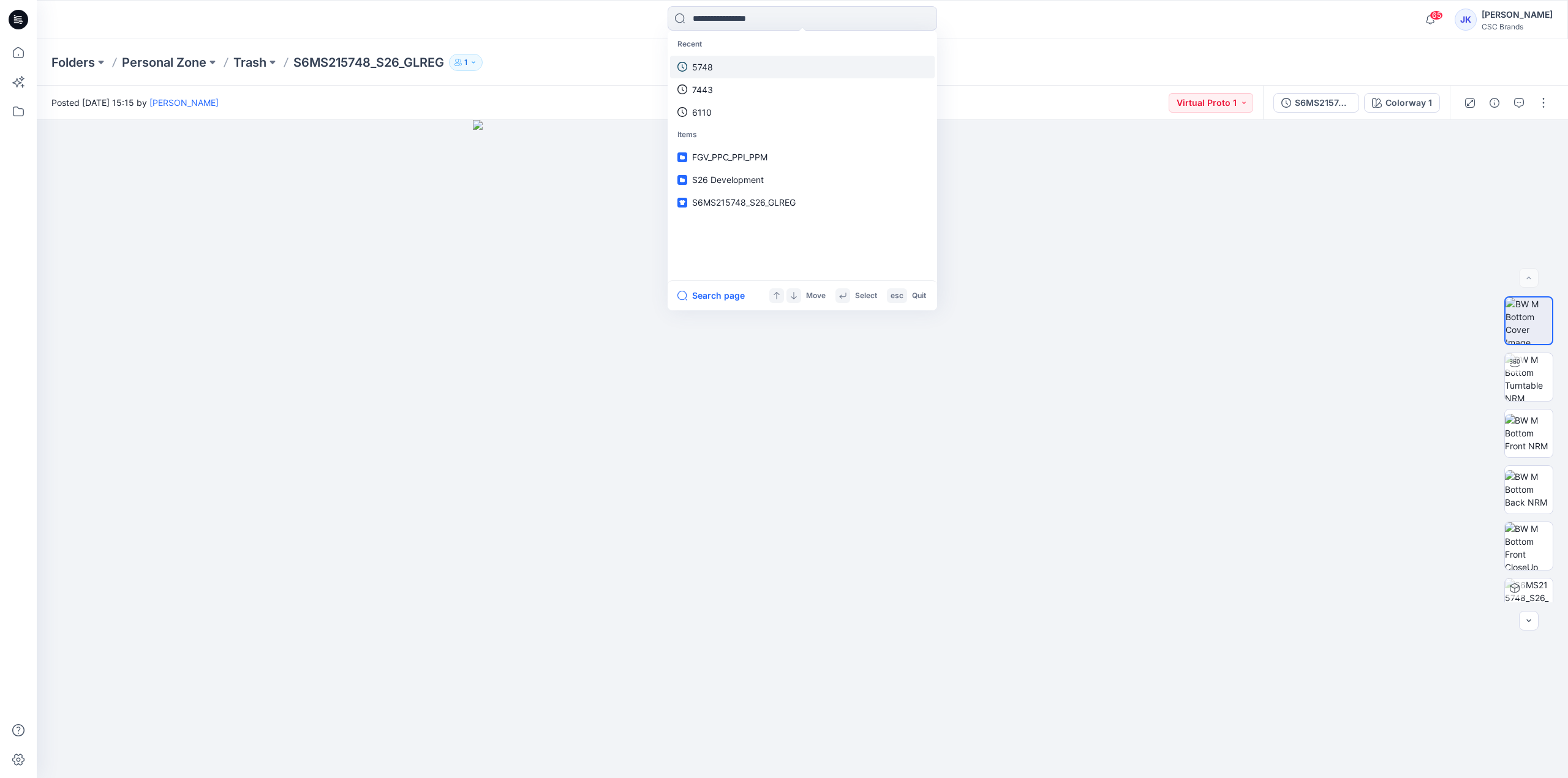
click at [730, 71] on link "5748" at bounding box center [803, 67] width 265 height 23
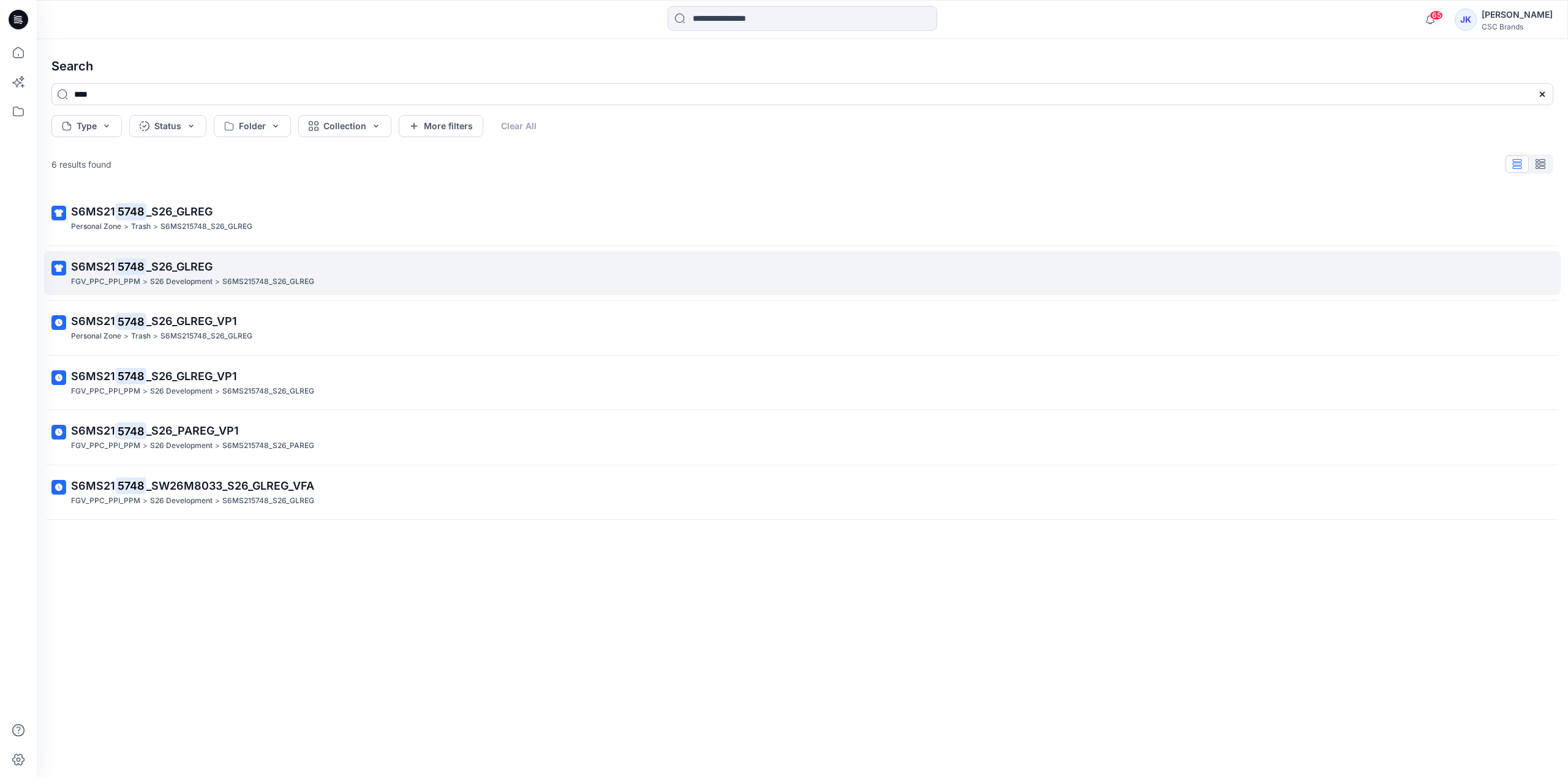
click at [200, 268] on span "_S26_GLREG" at bounding box center [179, 266] width 66 height 13
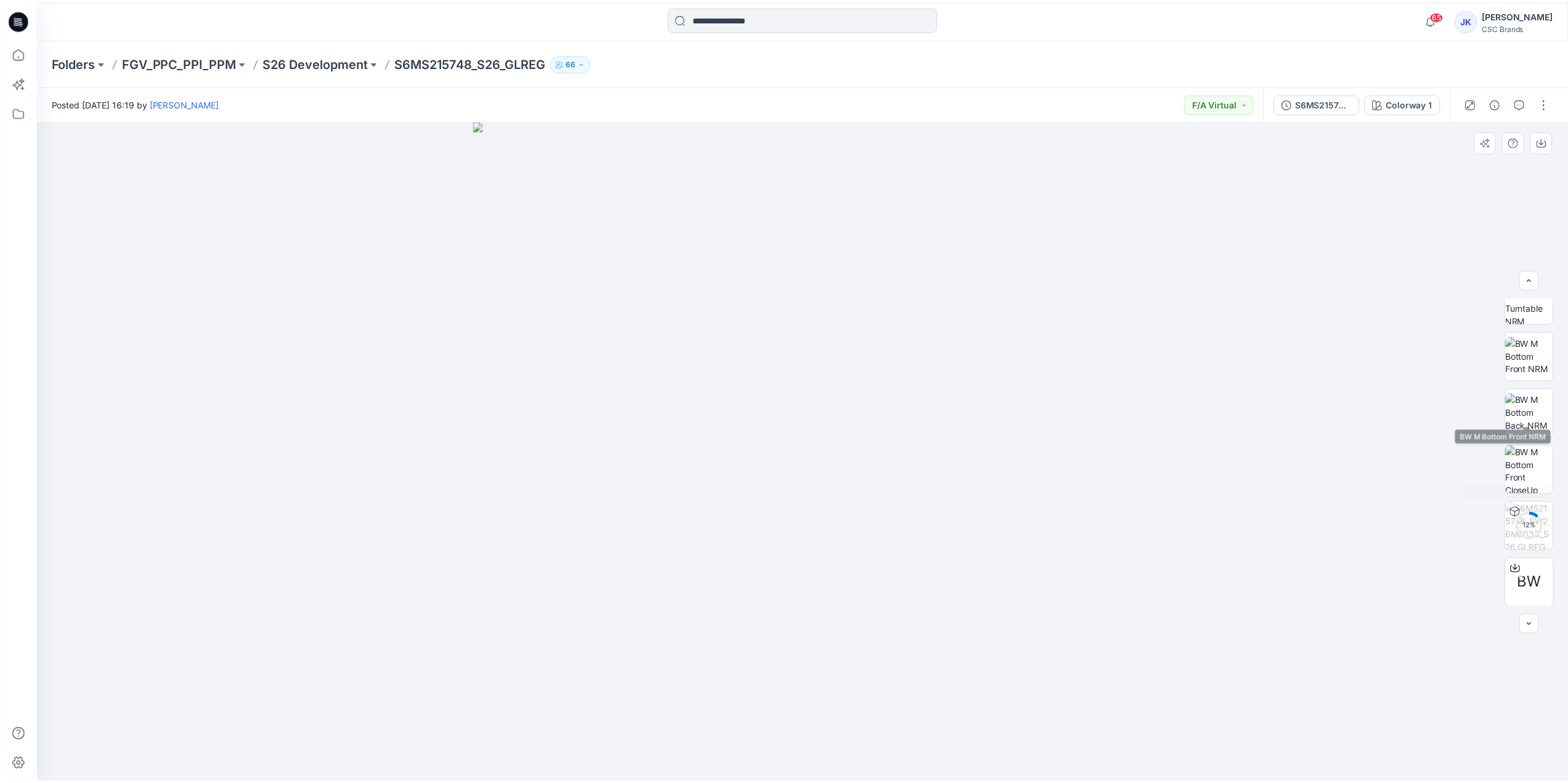
scroll to position [81, 0]
click at [273, 63] on p "S26 Development" at bounding box center [317, 63] width 105 height 18
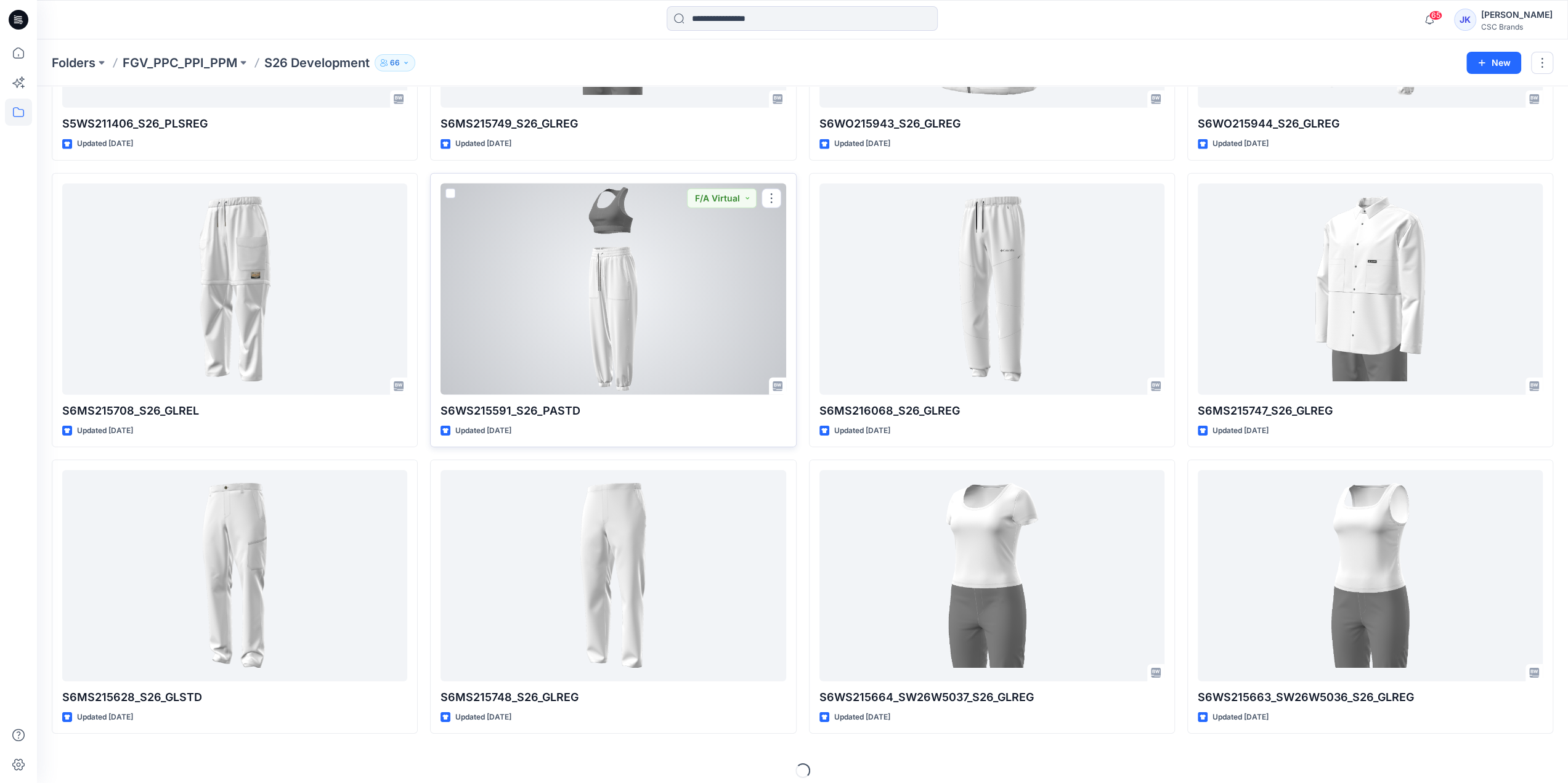
scroll to position [3698, 0]
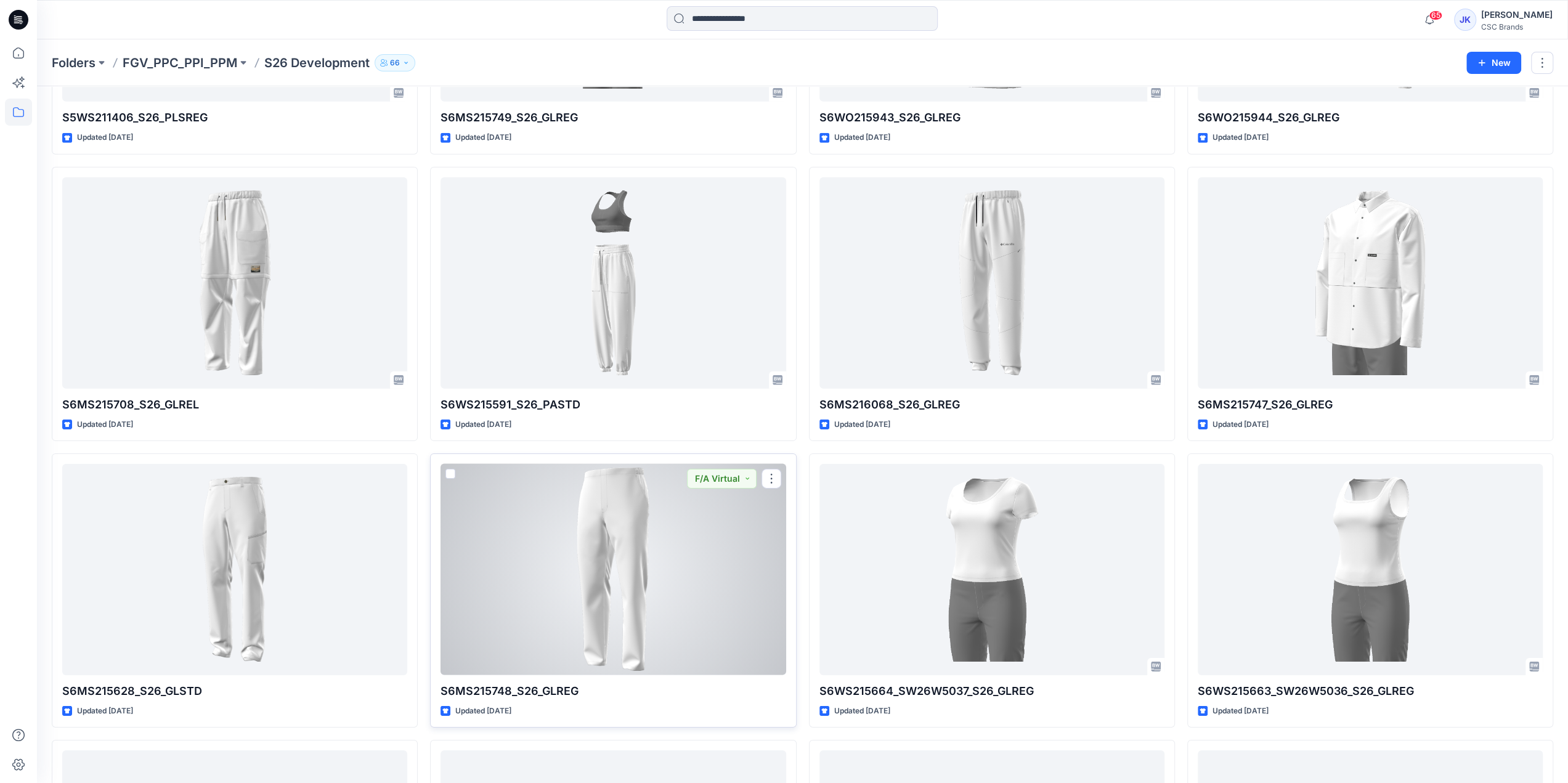
click at [694, 512] on div at bounding box center [613, 569] width 345 height 212
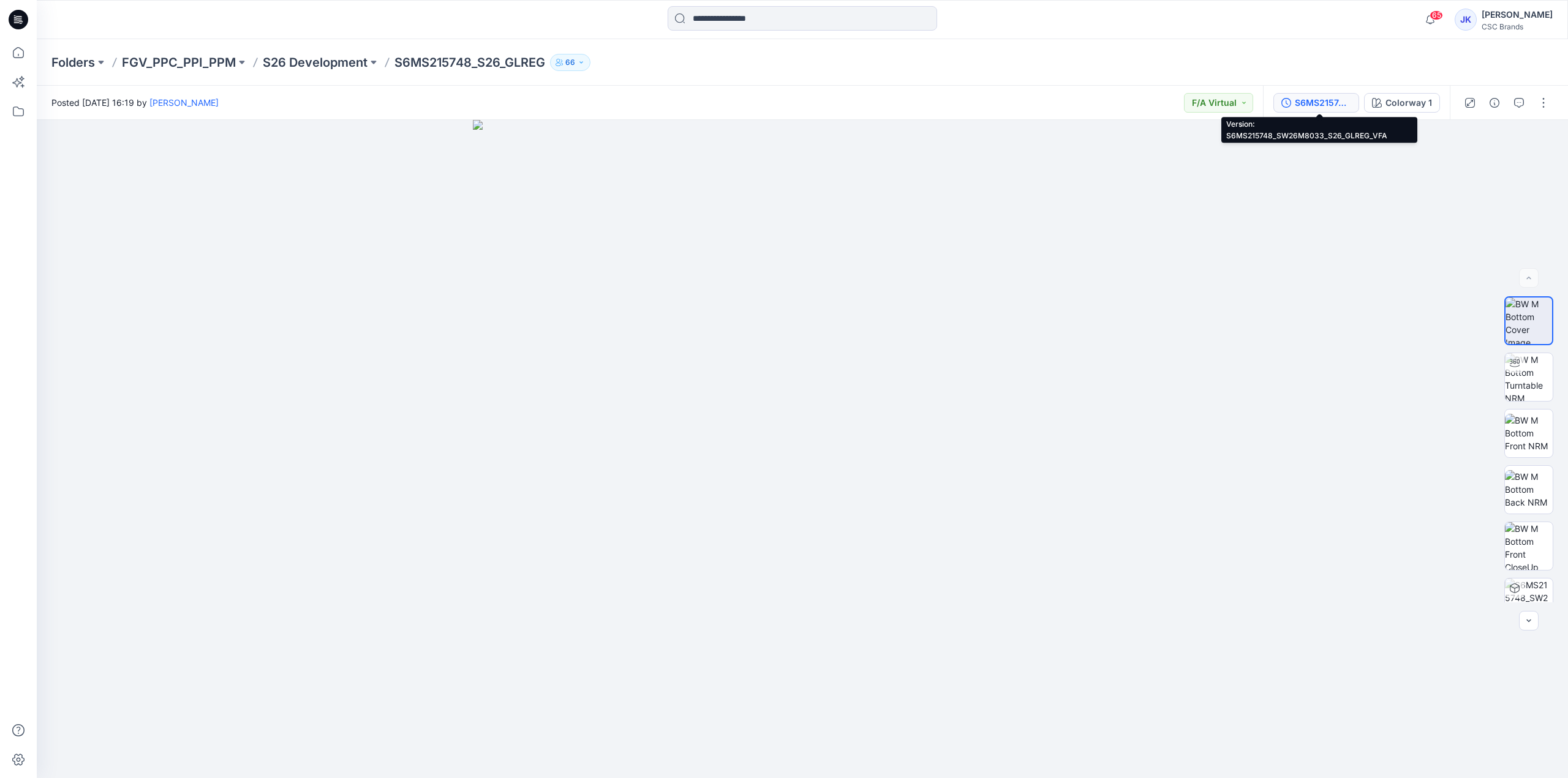
click at [1333, 101] on div "S6MS215748_SW26M8033_S26_GLREG_VFA" at bounding box center [1323, 103] width 56 height 14
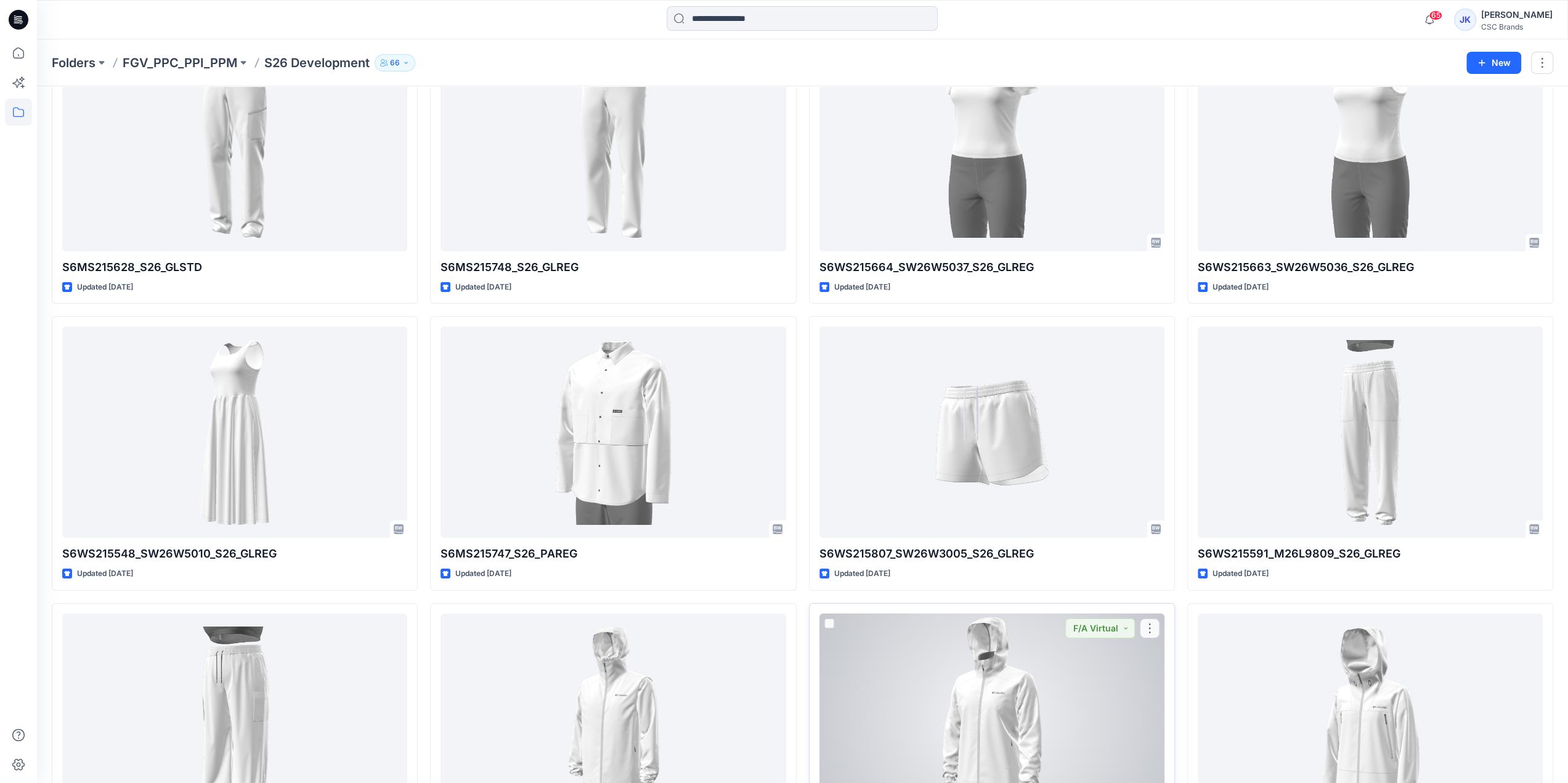
scroll to position [4004, 0]
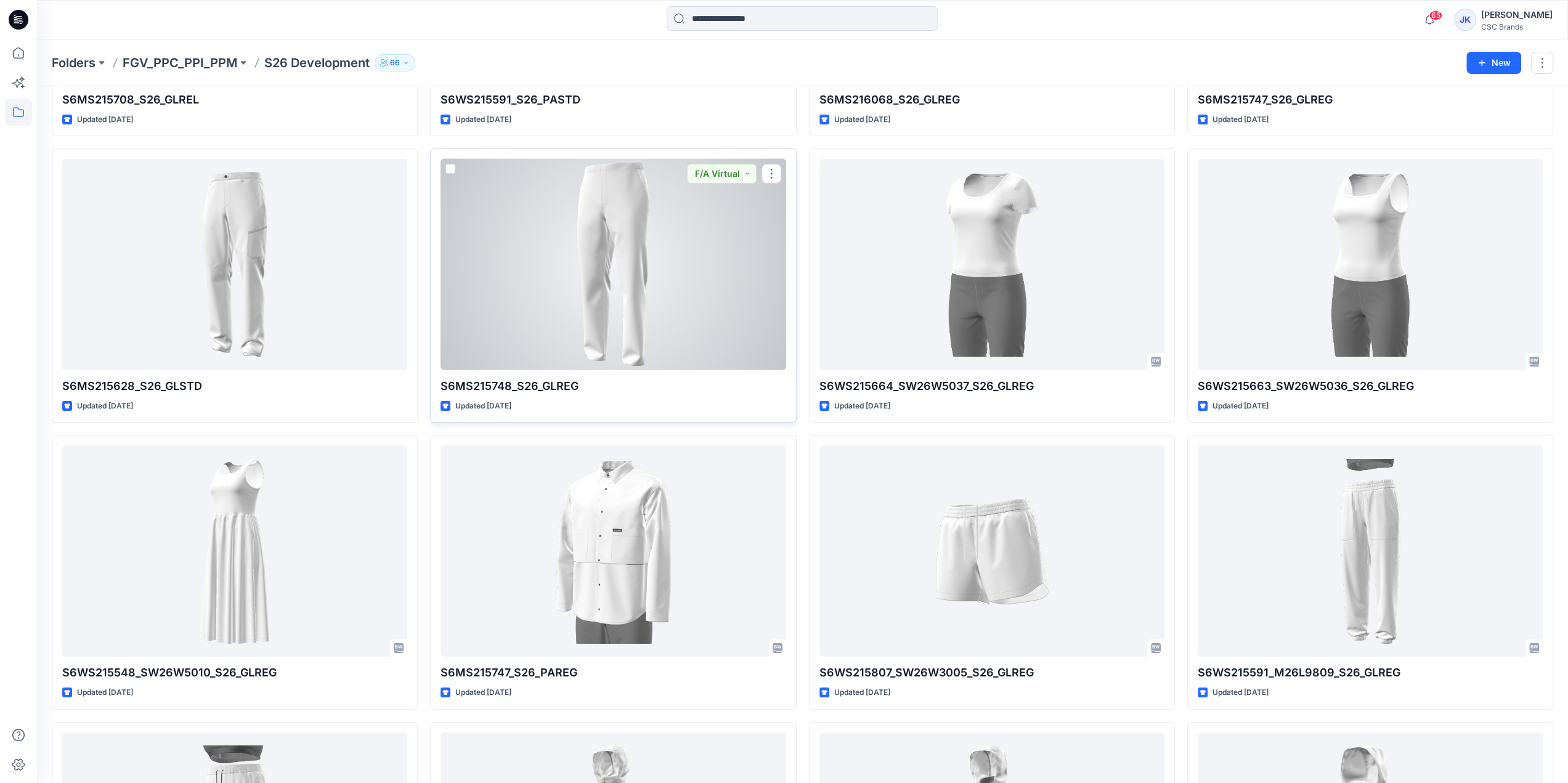
click at [557, 275] on div at bounding box center [613, 264] width 345 height 212
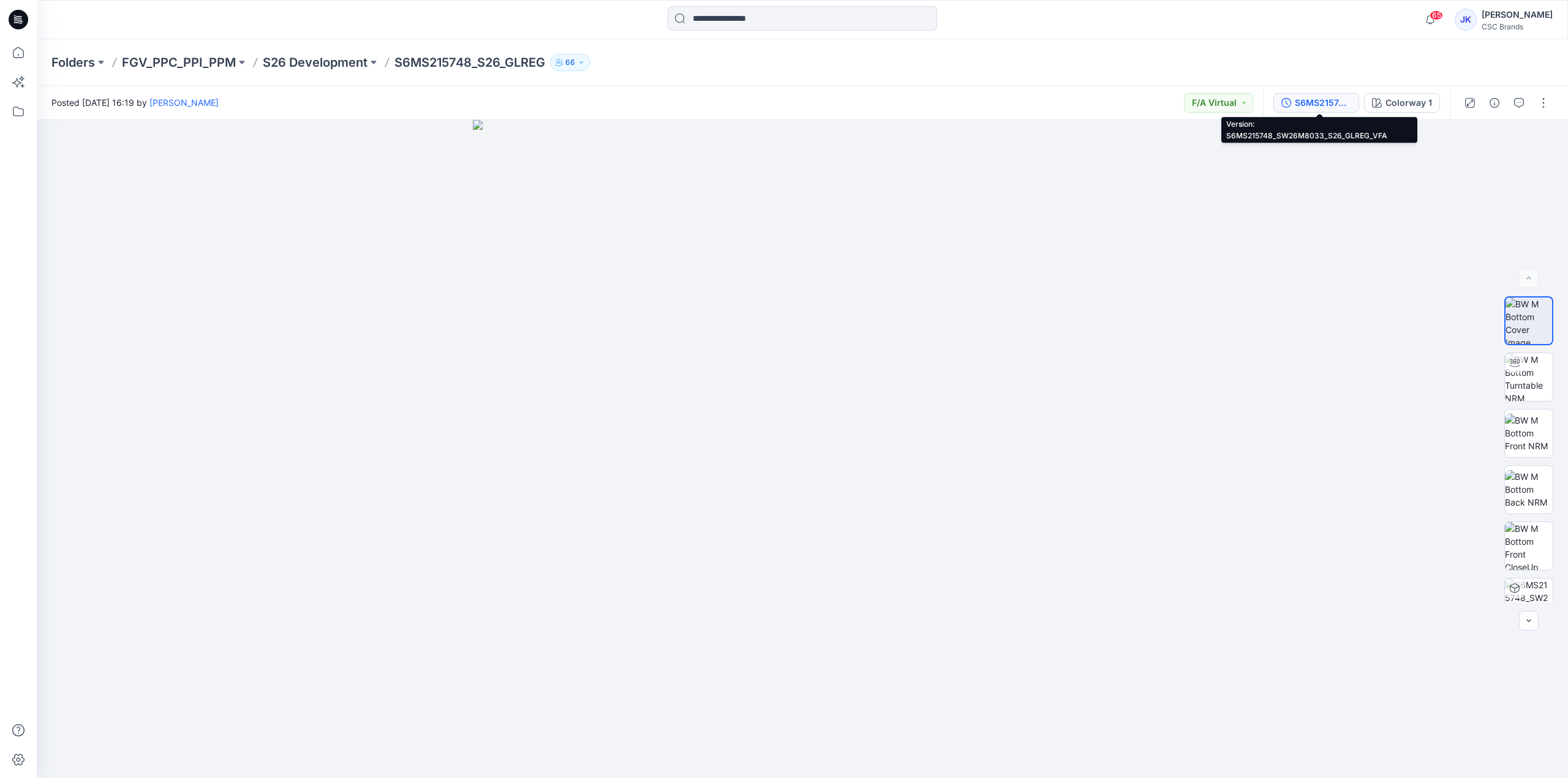
click at [1333, 100] on div "S6MS215748_SW26M8033_S26_GLREG_VFA" at bounding box center [1323, 103] width 56 height 14
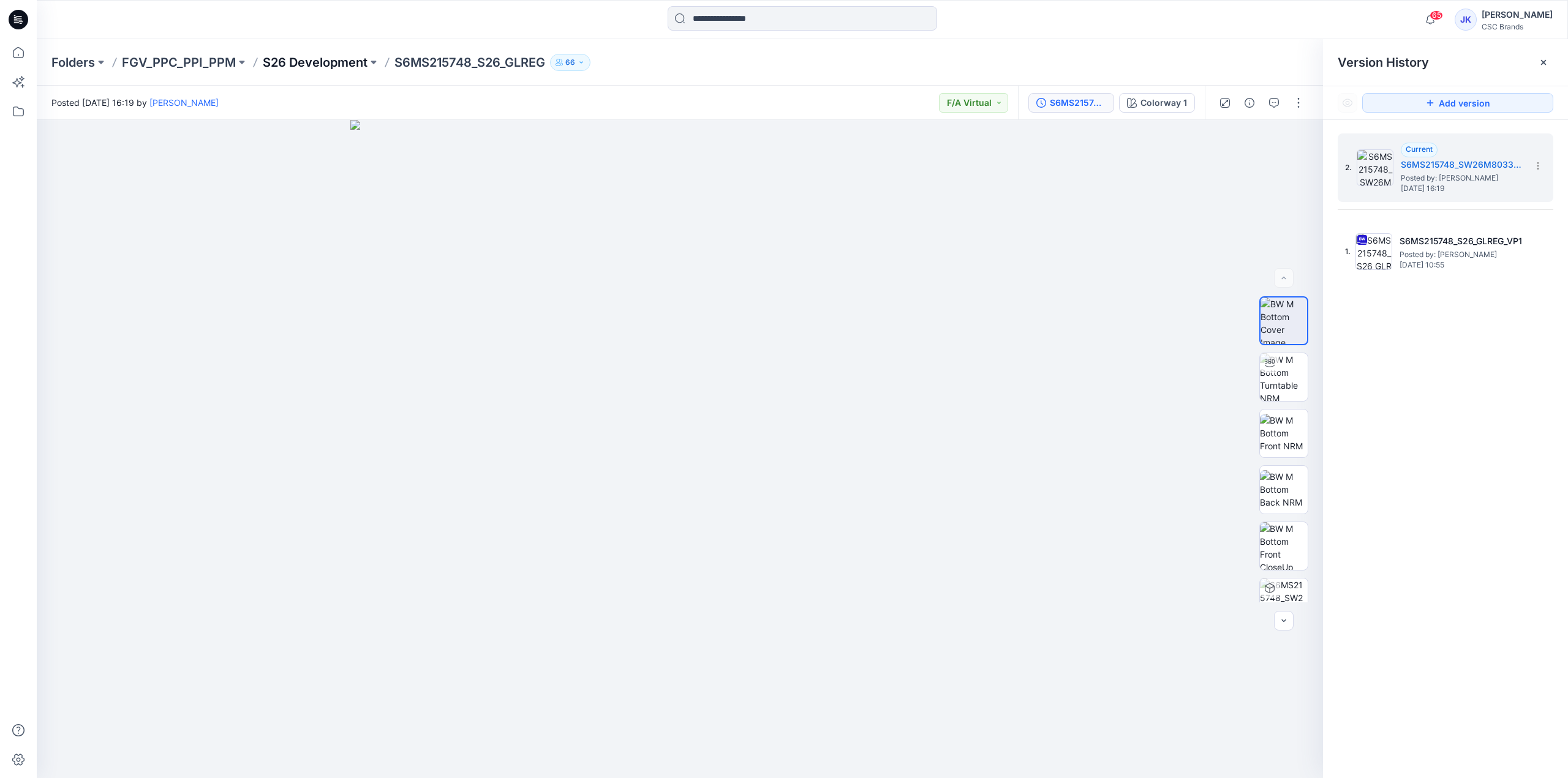
click at [330, 64] on p "S26 Development" at bounding box center [315, 62] width 105 height 17
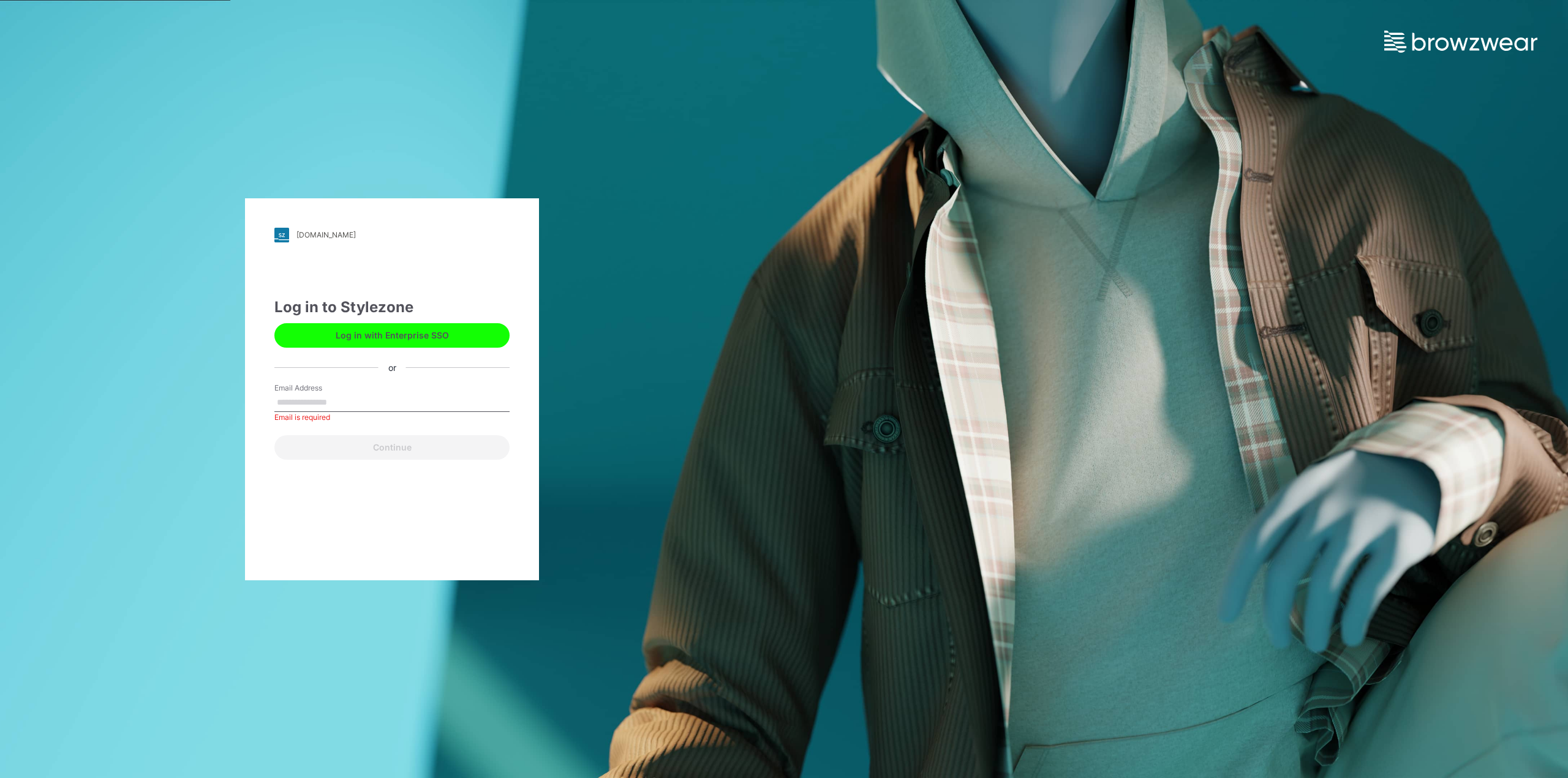
click at [371, 404] on input "Email Address" at bounding box center [392, 403] width 235 height 18
type input "**********"
click at [327, 450] on button "Continue" at bounding box center [392, 448] width 235 height 24
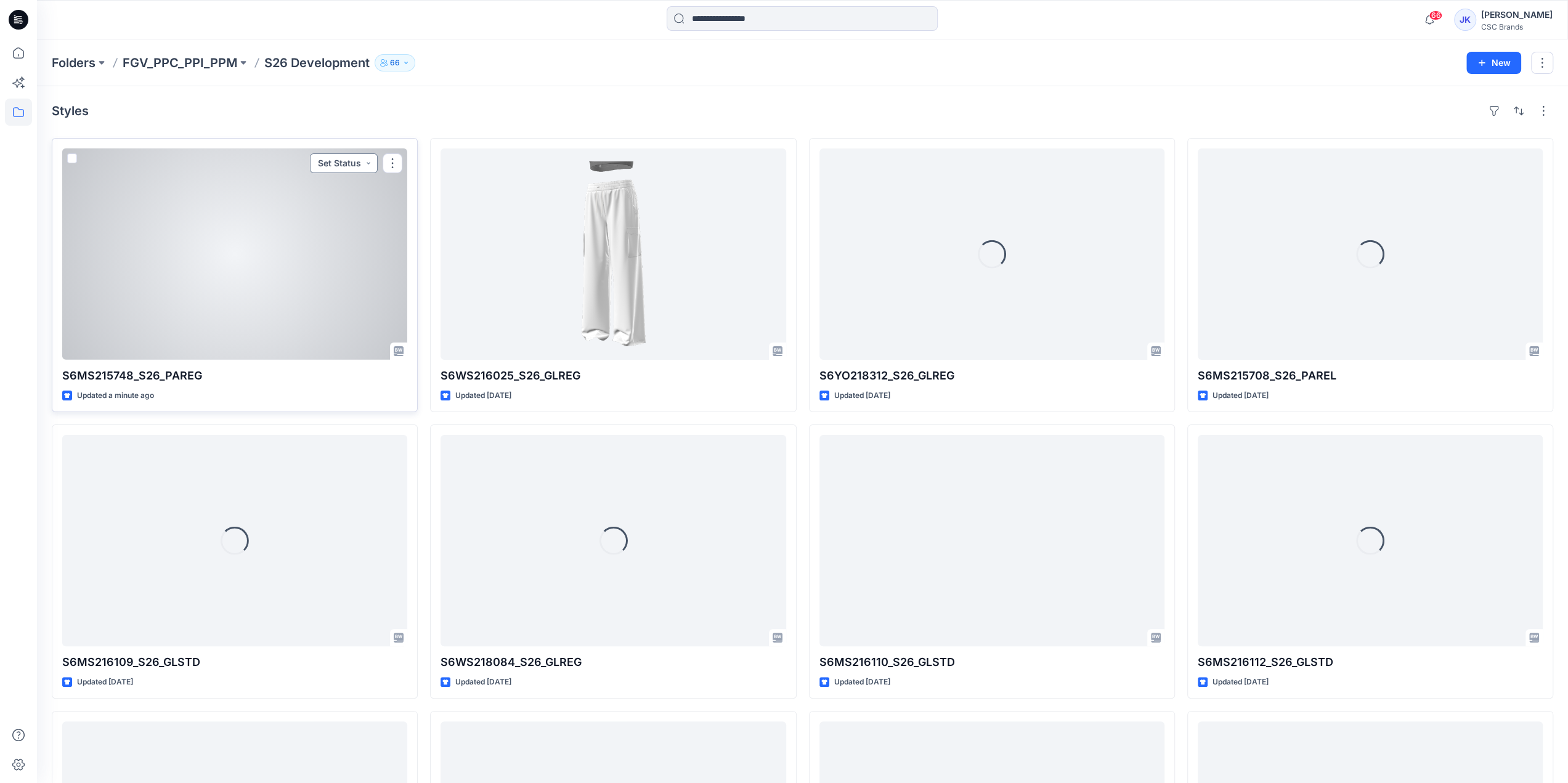
click at [344, 166] on button "Set Status" at bounding box center [344, 163] width 68 height 20
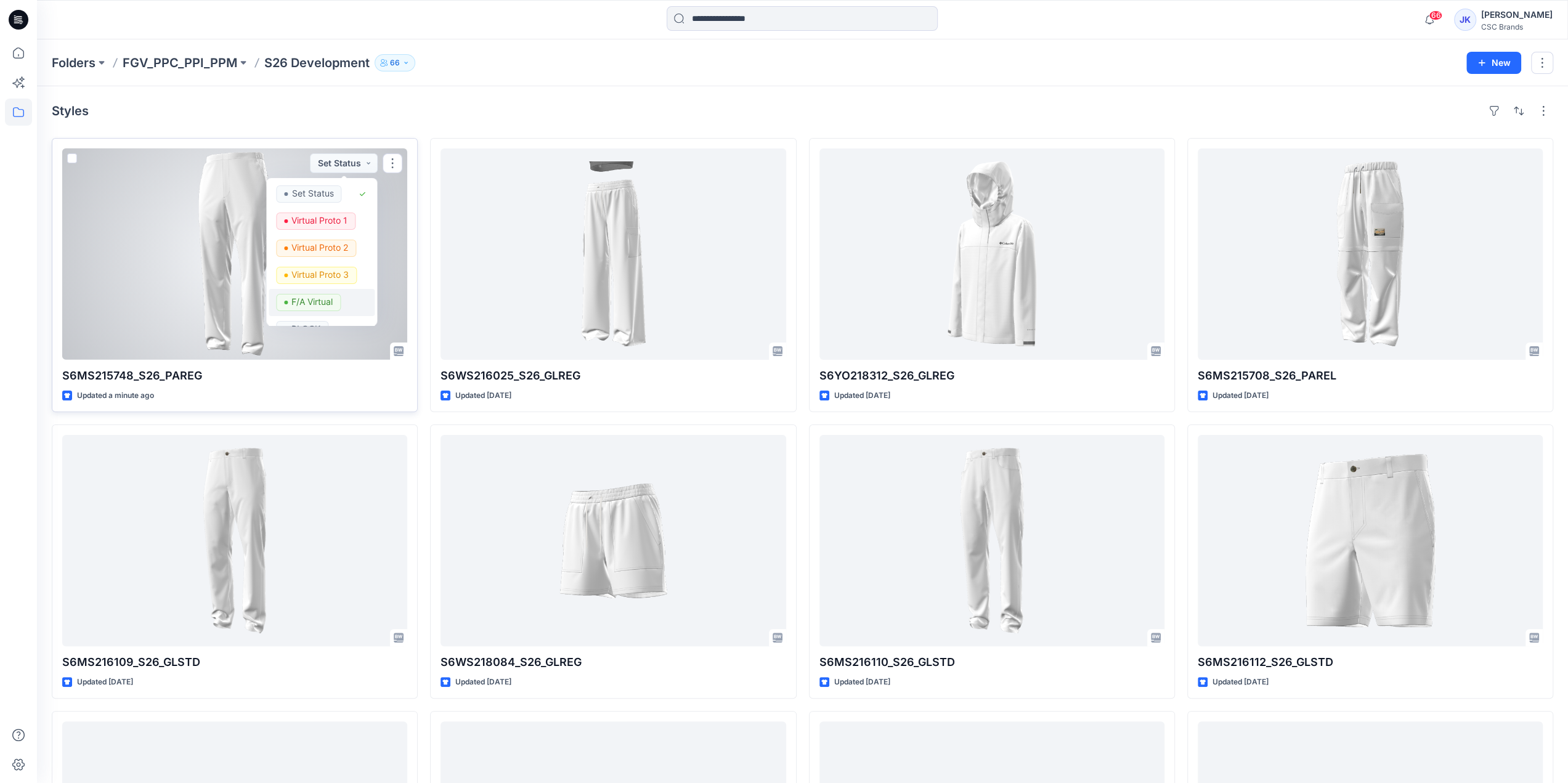
click at [327, 304] on p "F/A Virtual" at bounding box center [312, 302] width 41 height 16
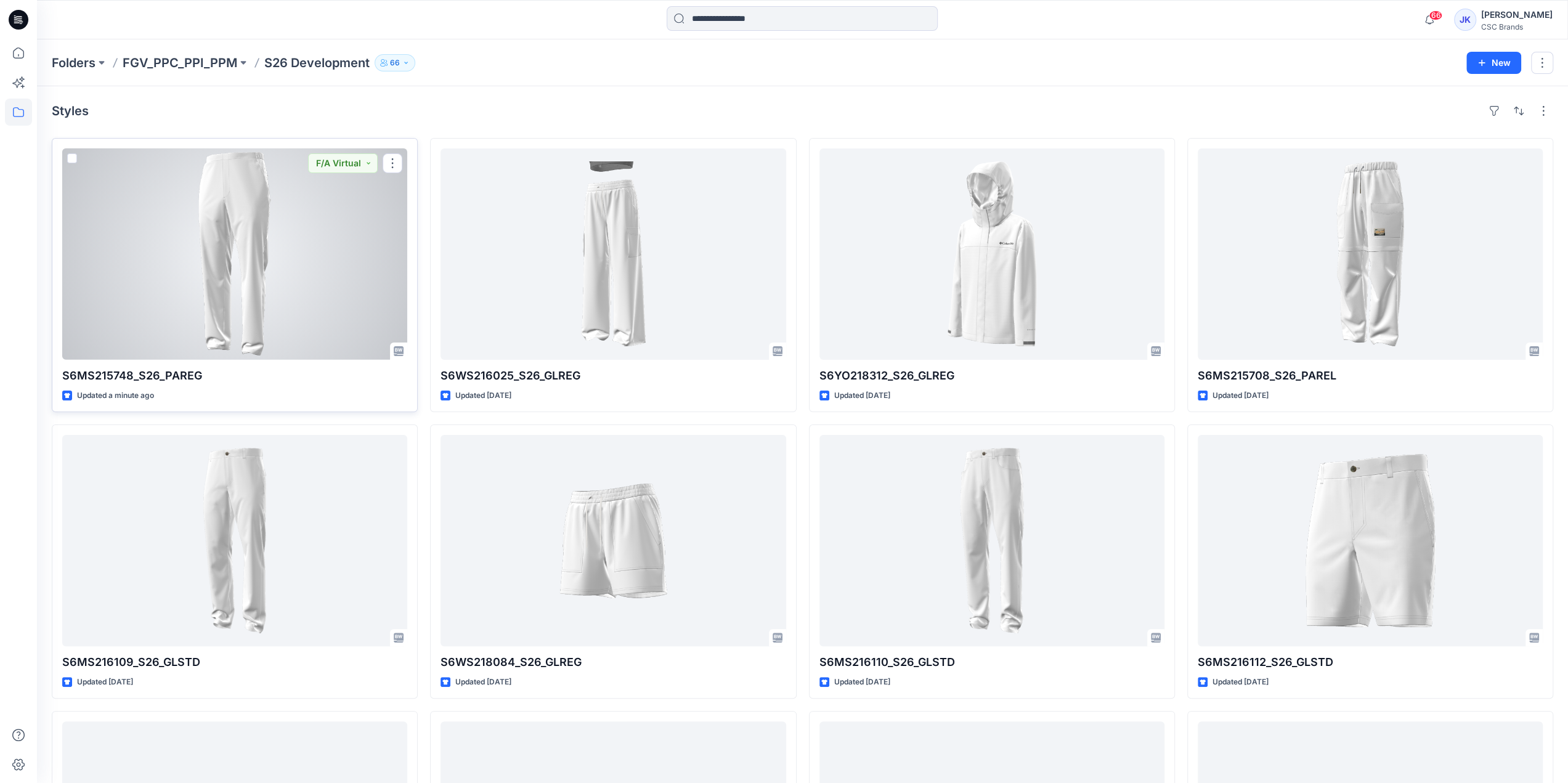
click at [276, 276] on div at bounding box center [234, 254] width 345 height 212
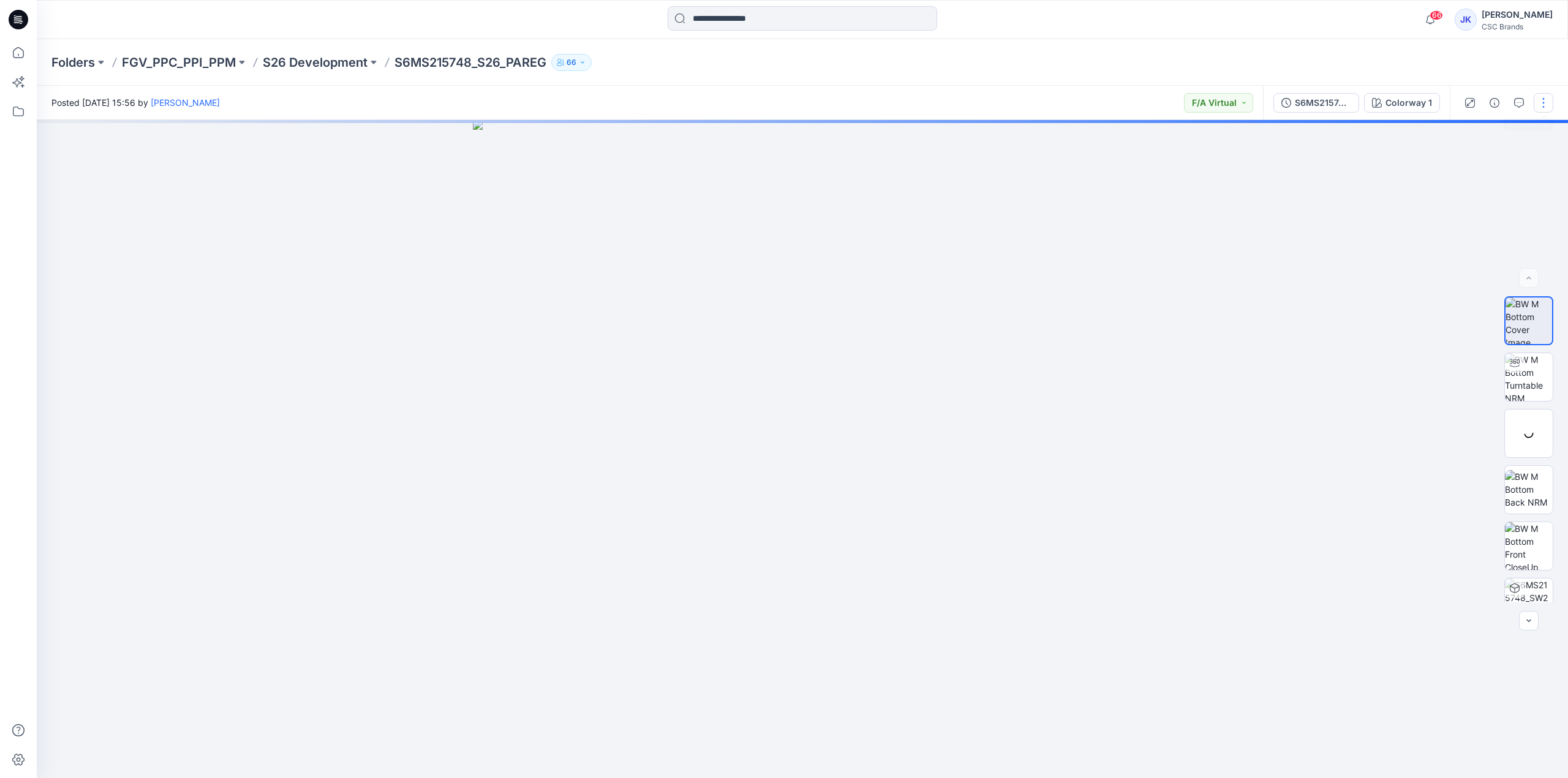
click at [1547, 100] on button "button" at bounding box center [1544, 103] width 20 height 20
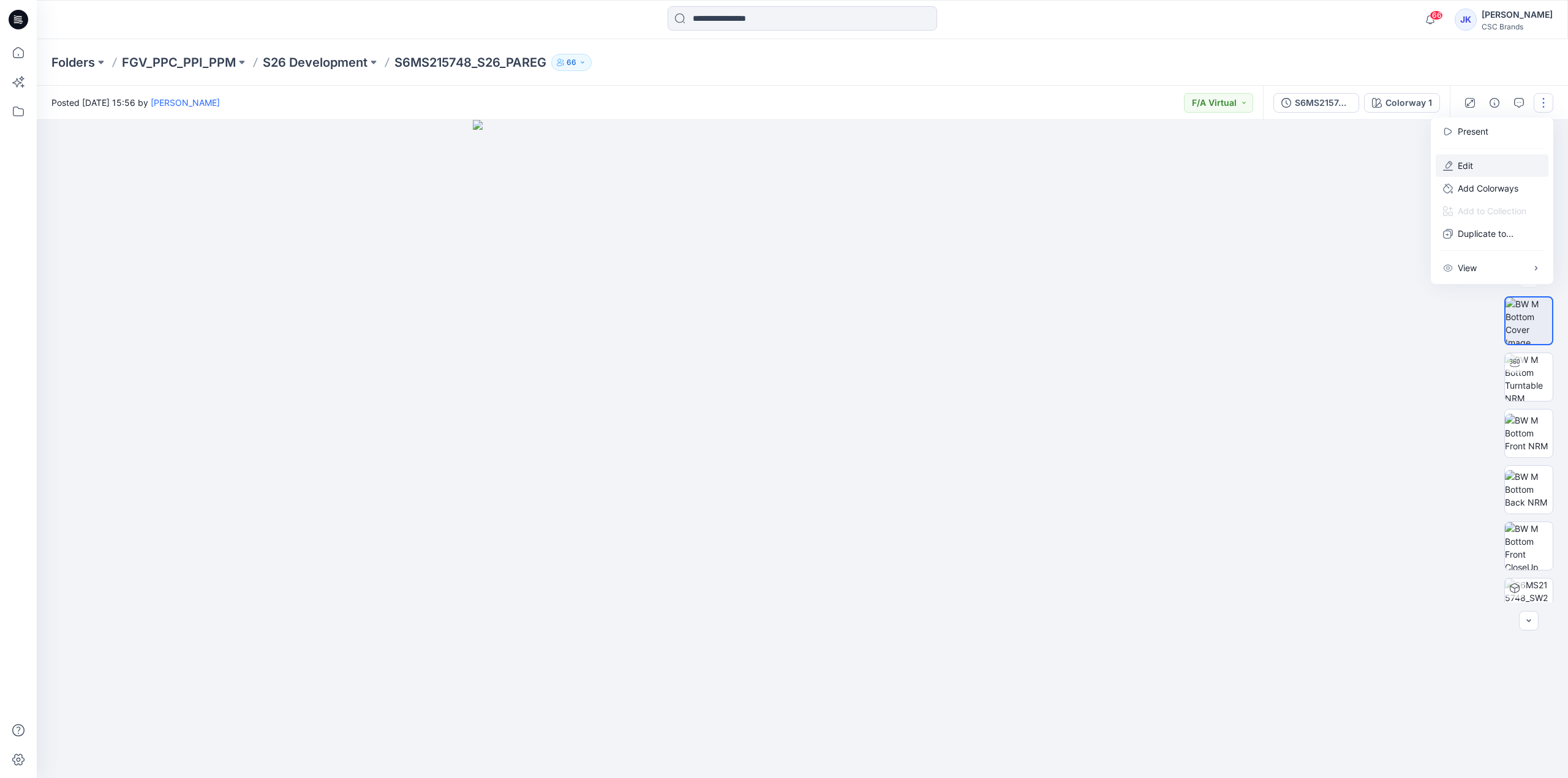
click at [1484, 169] on button "Edit" at bounding box center [1492, 165] width 112 height 23
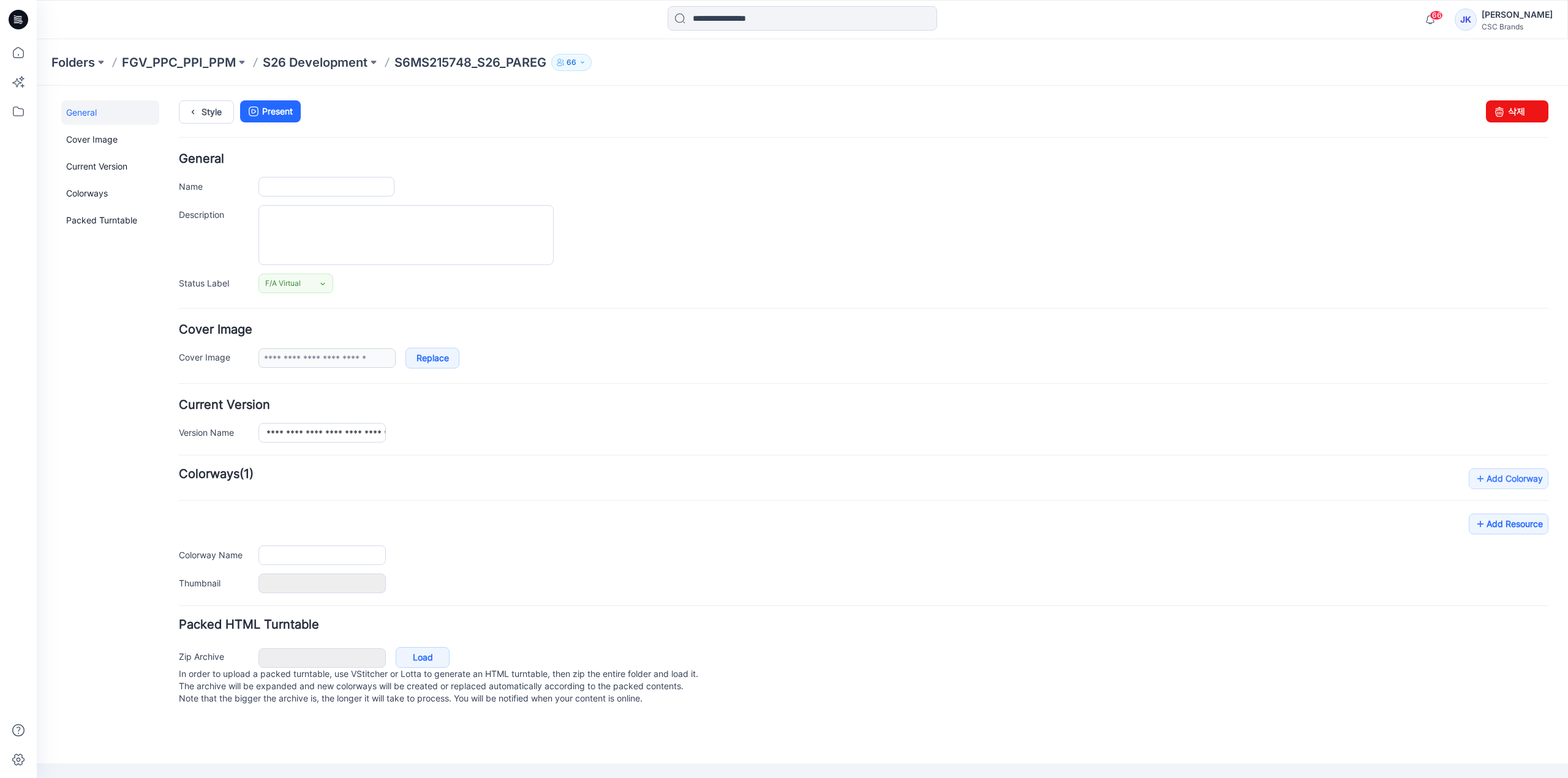
type input "**********"
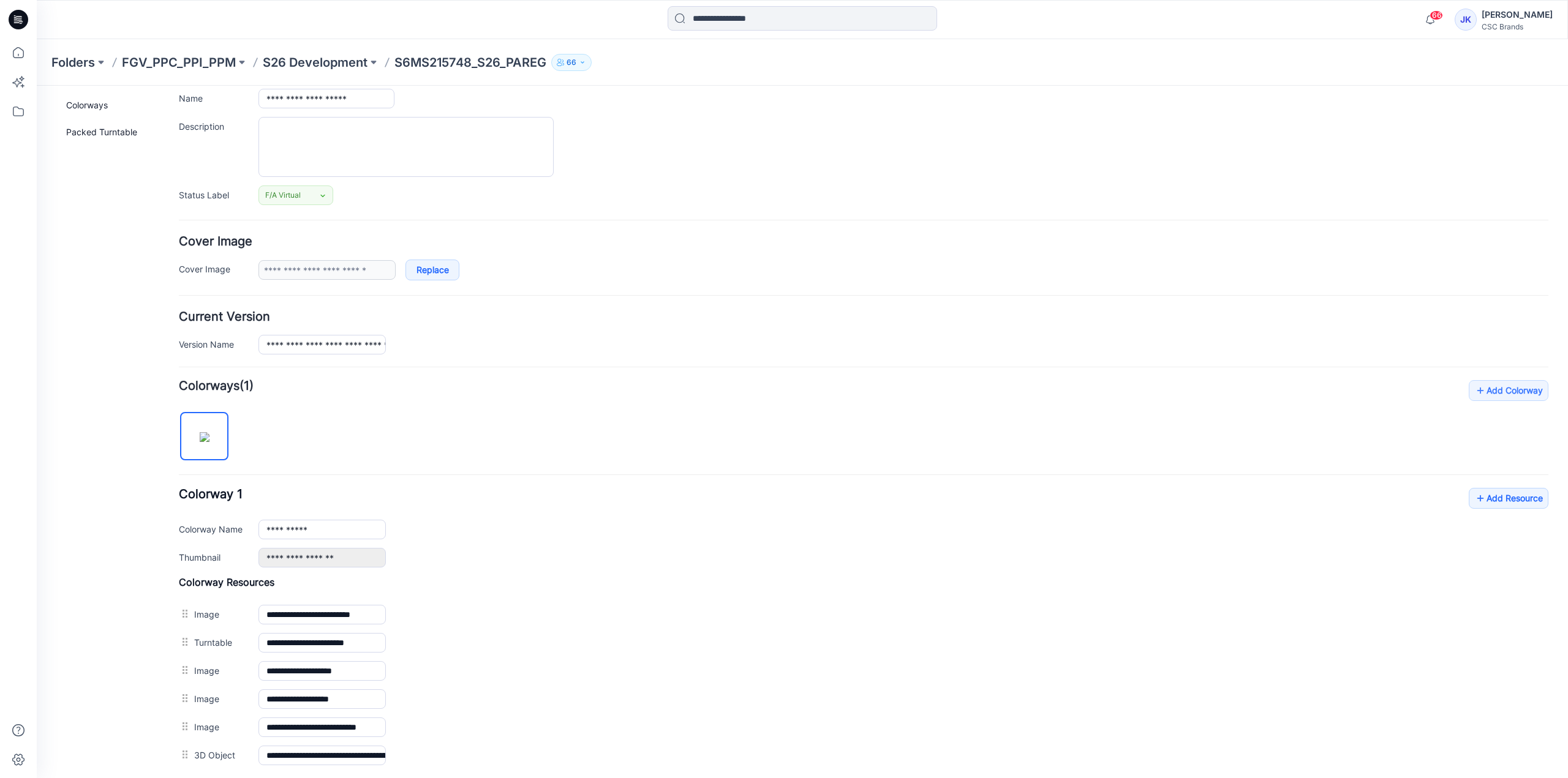
scroll to position [184, 0]
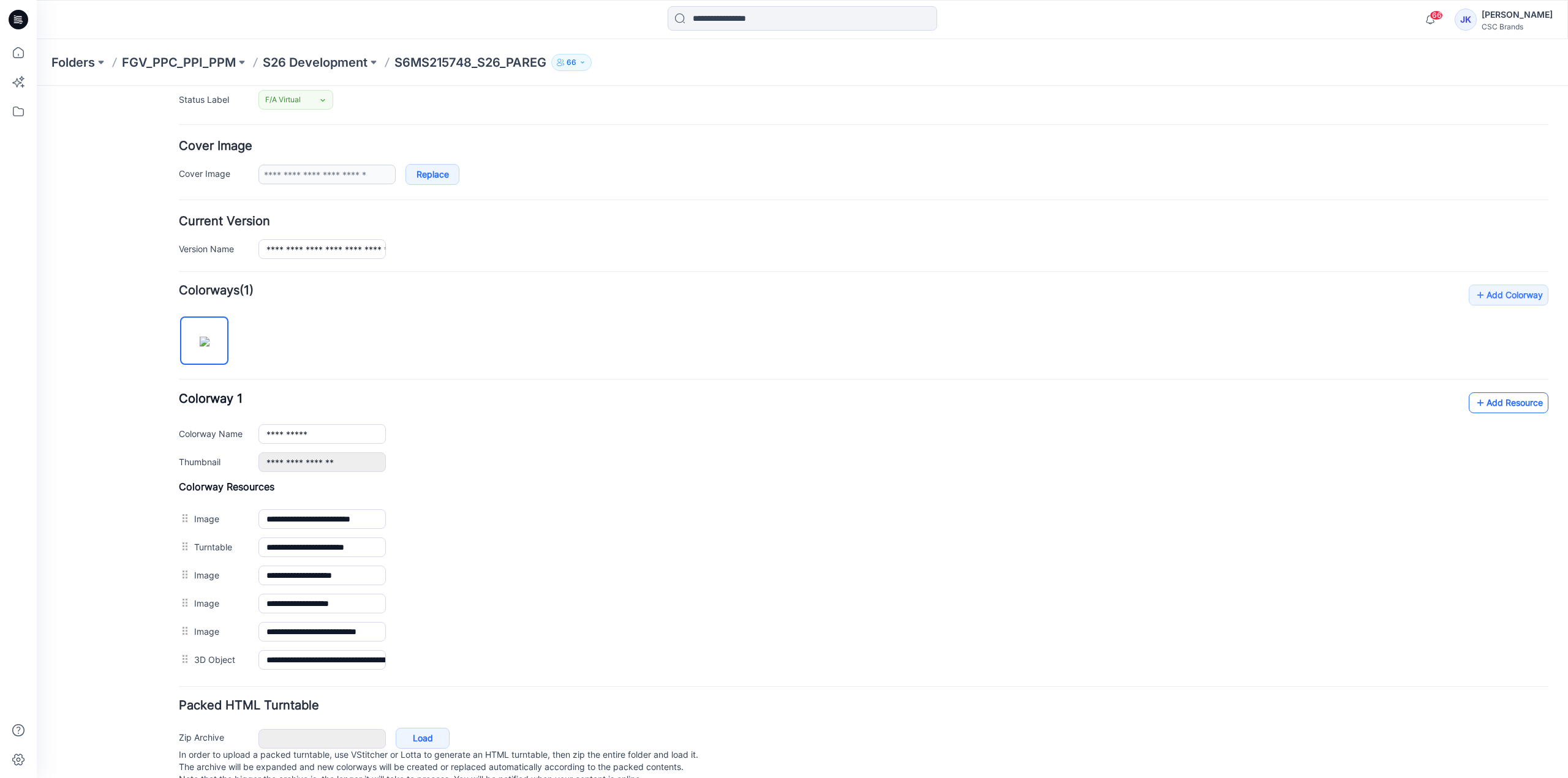
click at [1487, 401] on link "Add Resource" at bounding box center [1509, 402] width 80 height 20
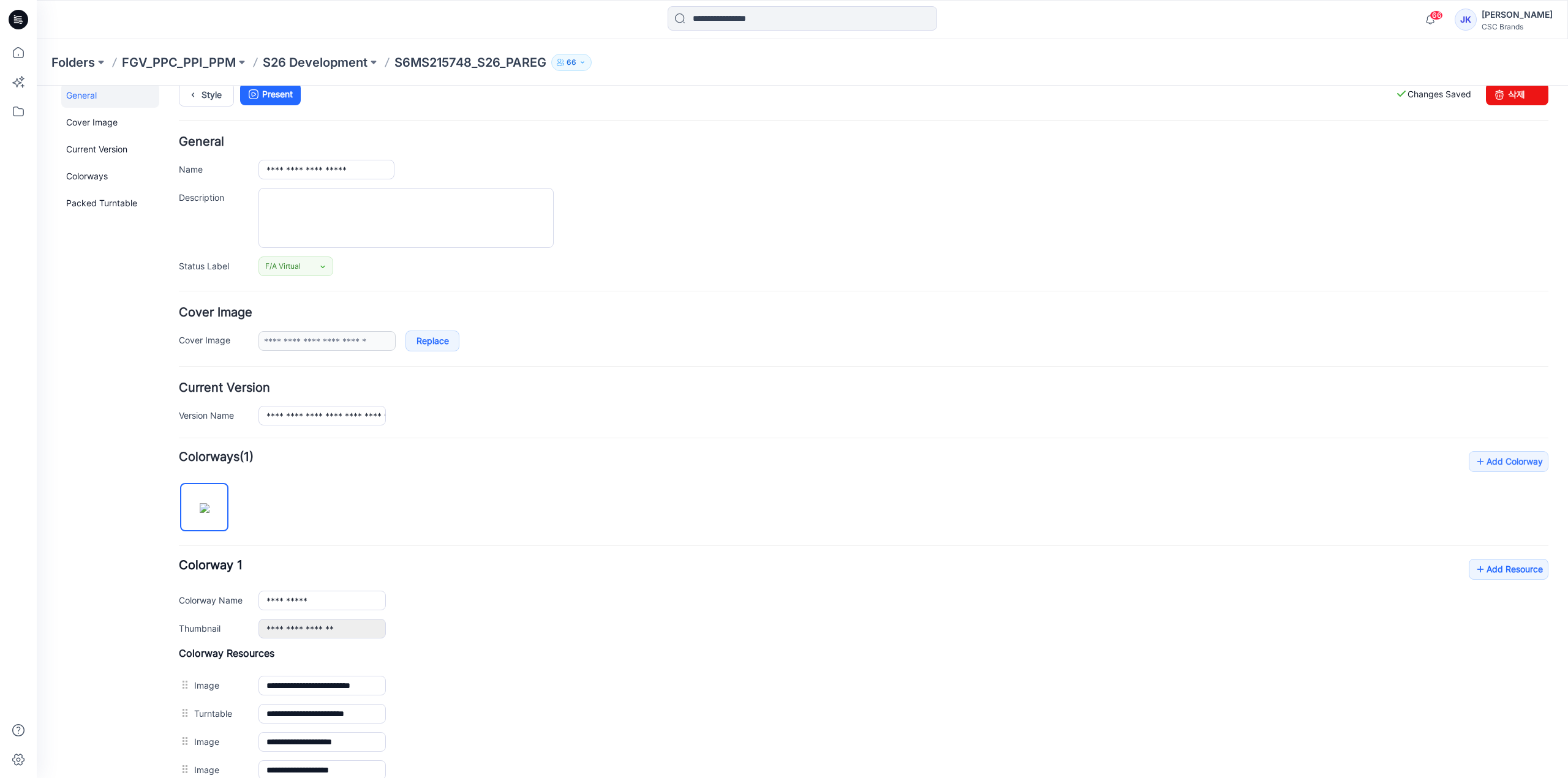
scroll to position [0, 0]
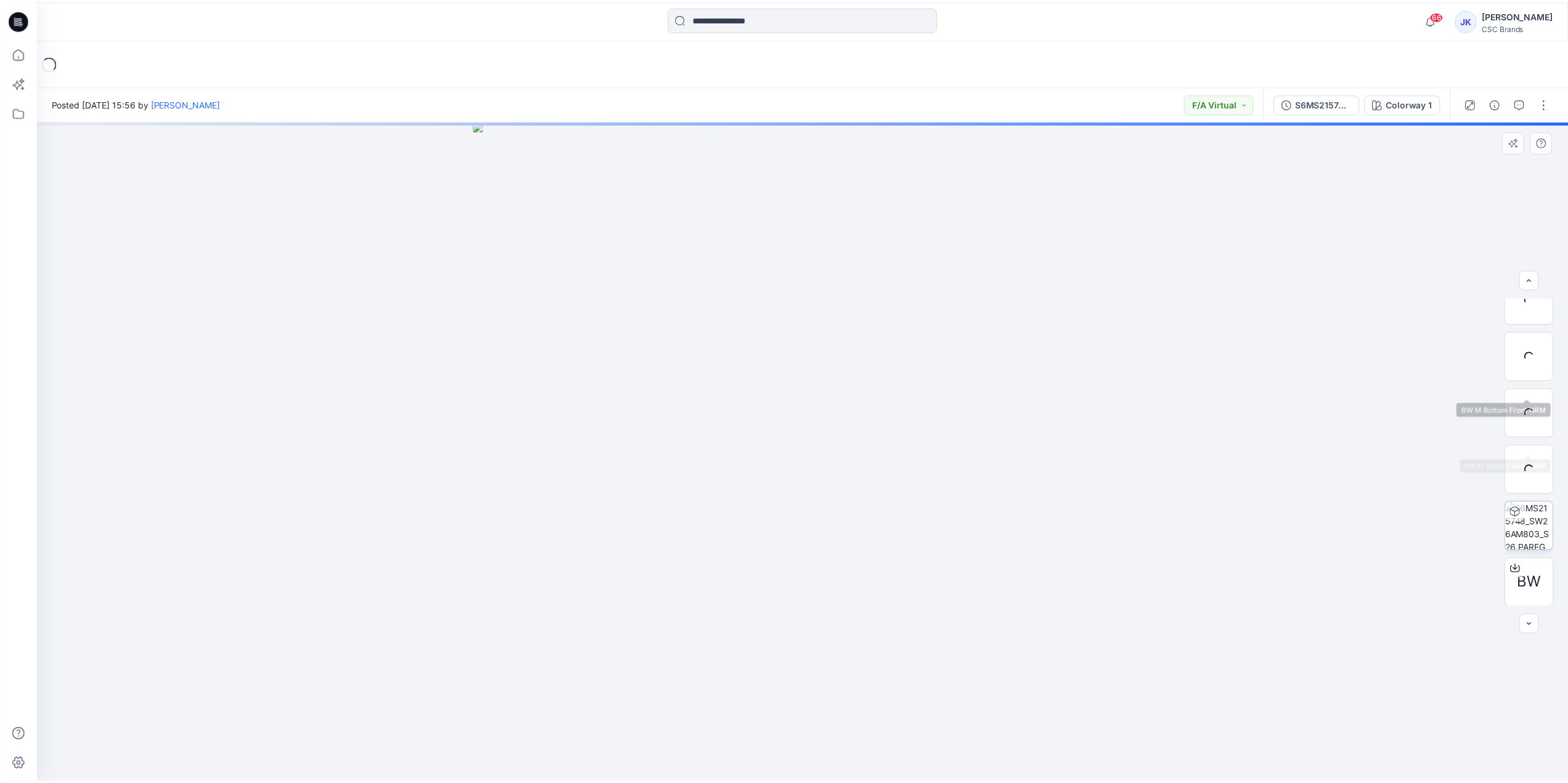
scroll to position [81, 0]
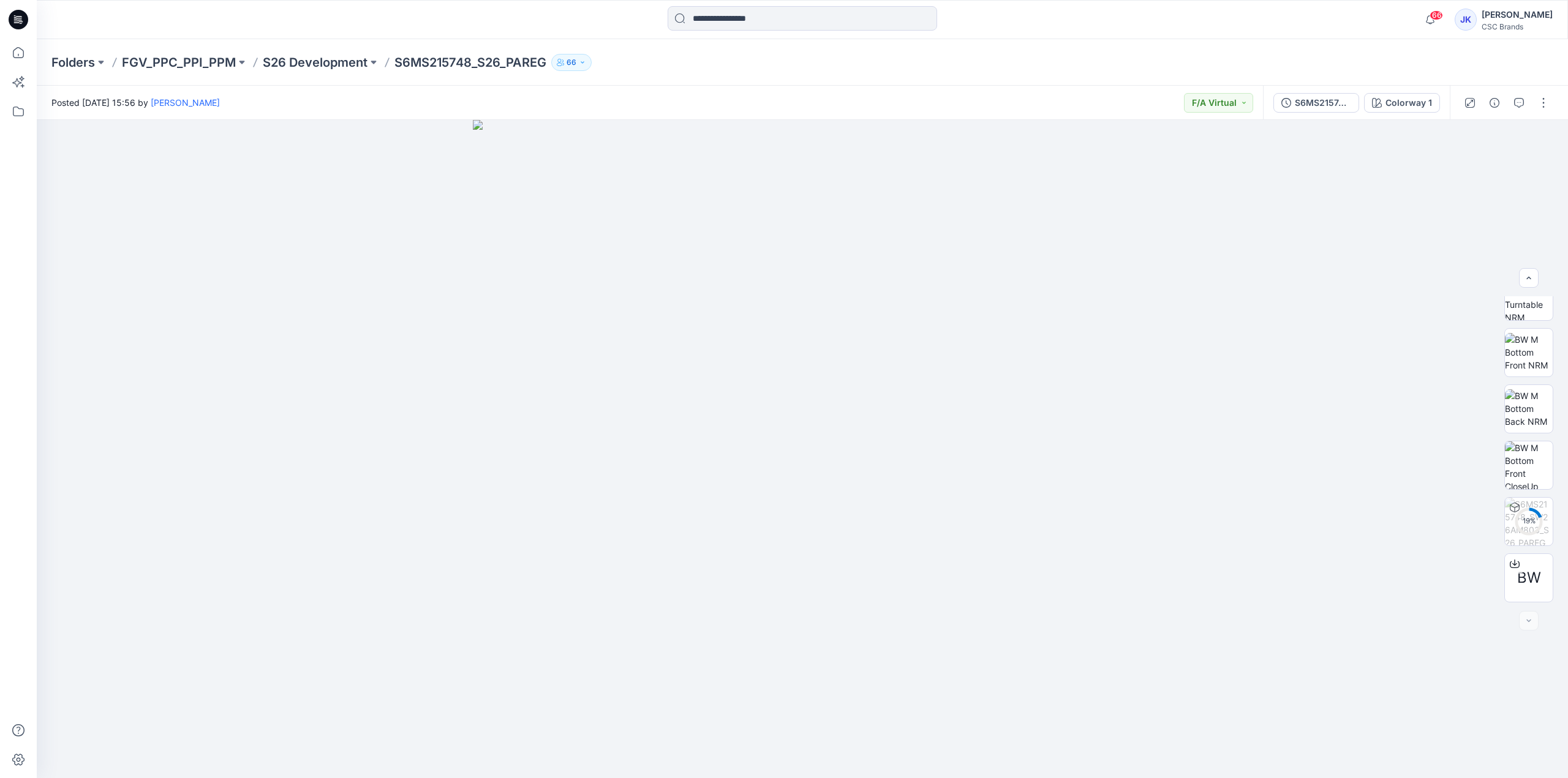
click at [299, 65] on p "S26 Development" at bounding box center [315, 62] width 105 height 17
